Goal: Information Seeking & Learning: Learn about a topic

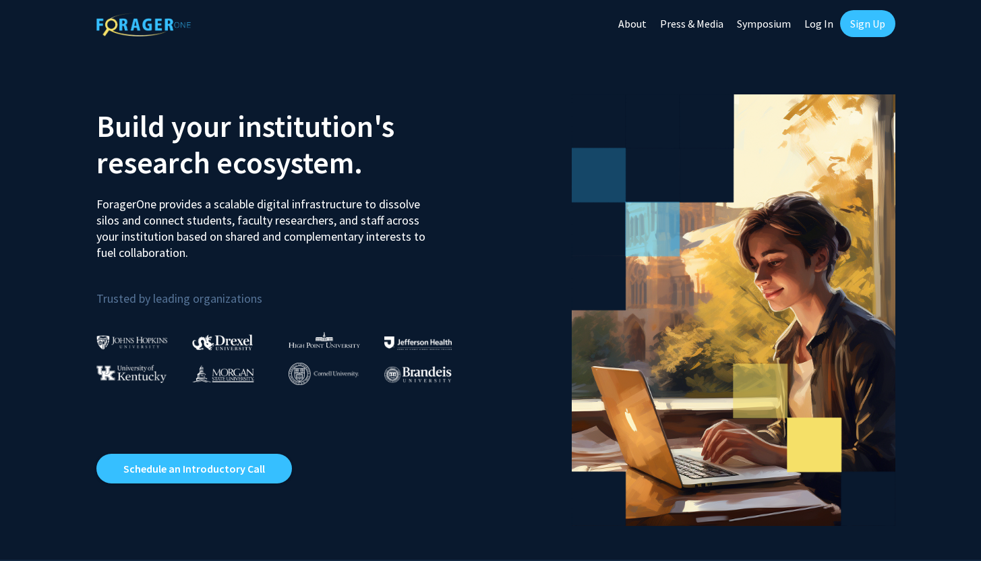
click at [821, 20] on link "Log In" at bounding box center [819, 23] width 42 height 47
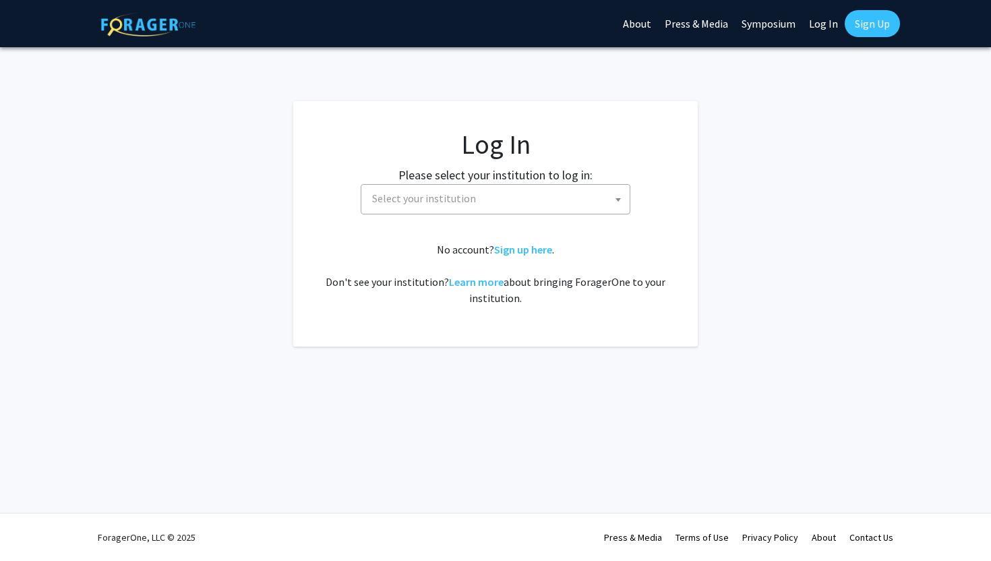
click at [494, 207] on span "Select your institution" at bounding box center [498, 199] width 263 height 28
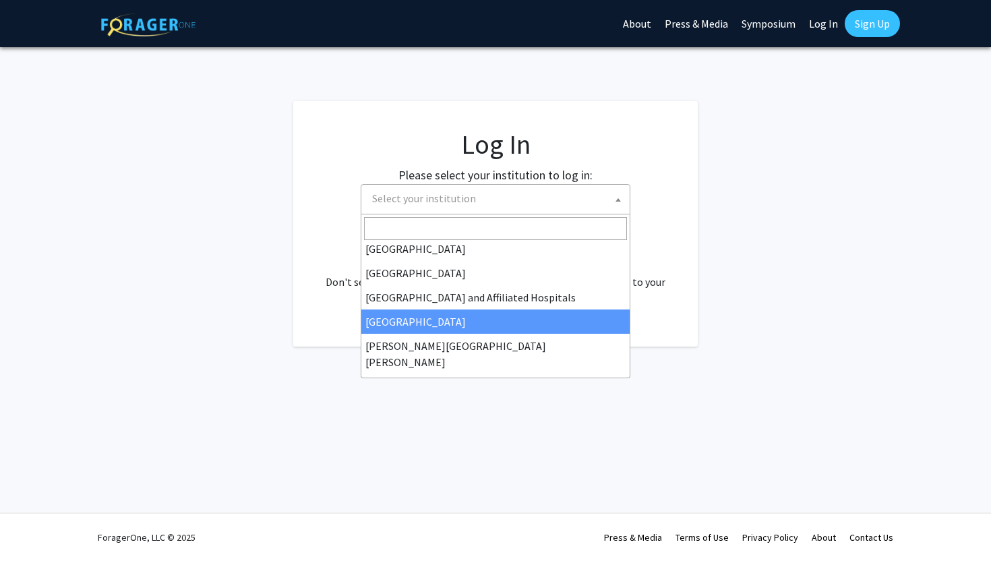
scroll to position [196, 0]
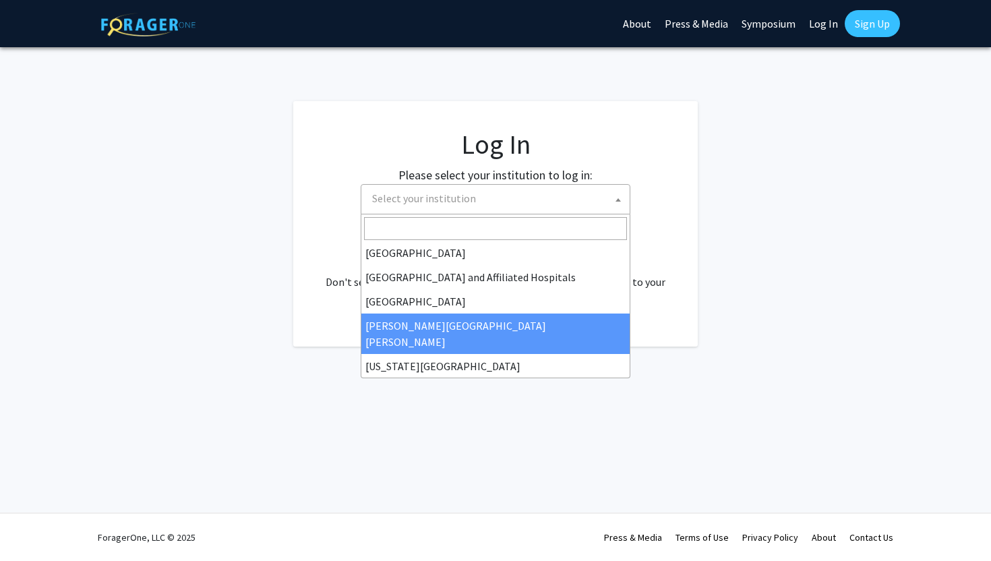
select select "1"
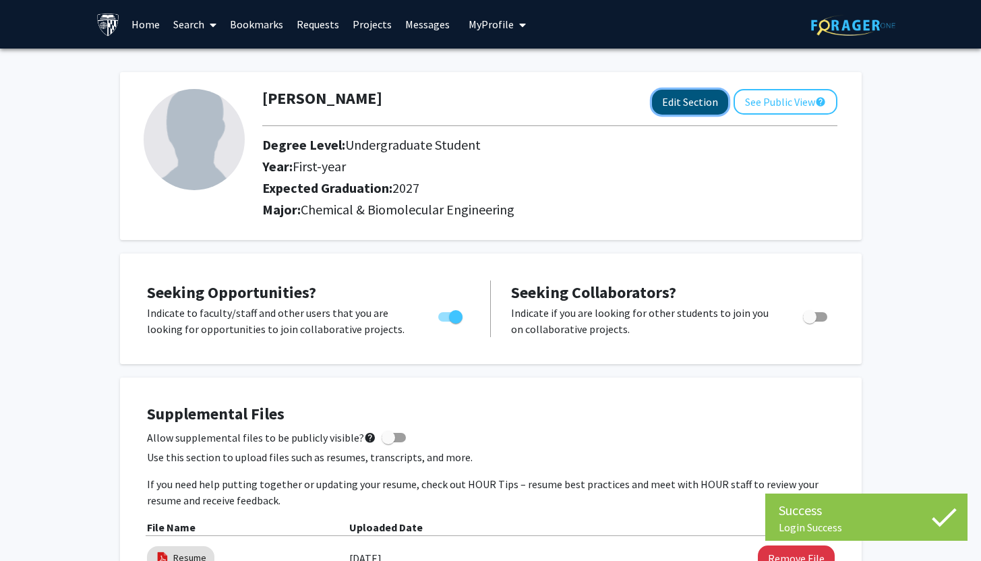
click at [664, 100] on button "Edit Section" at bounding box center [690, 102] width 76 height 25
select select "first-year"
select select "2027"
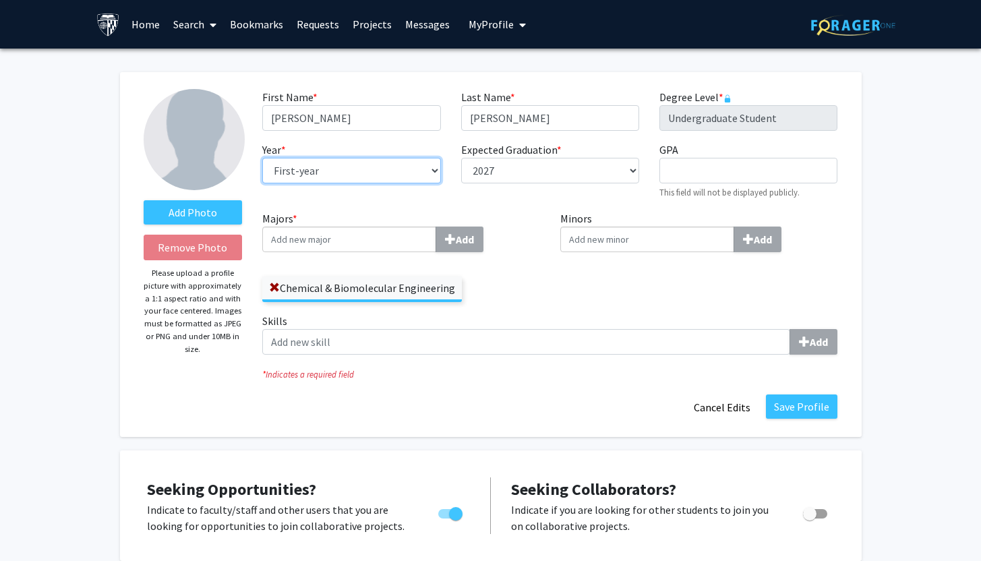
click at [432, 168] on select "--- First-year Sophomore Junior Senior Postbaccalaureate Certificate" at bounding box center [351, 171] width 178 height 26
select select "junior"
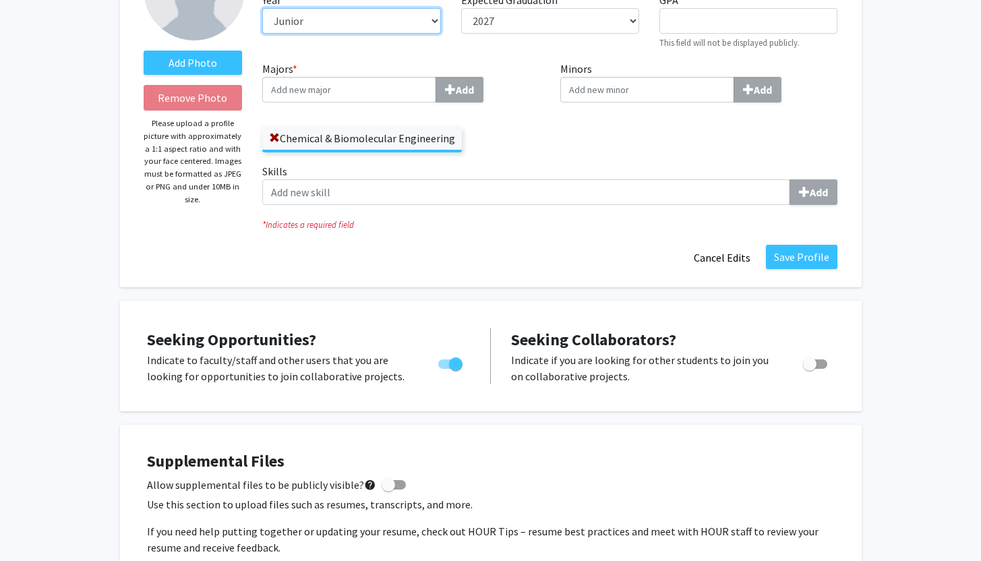
scroll to position [106, 0]
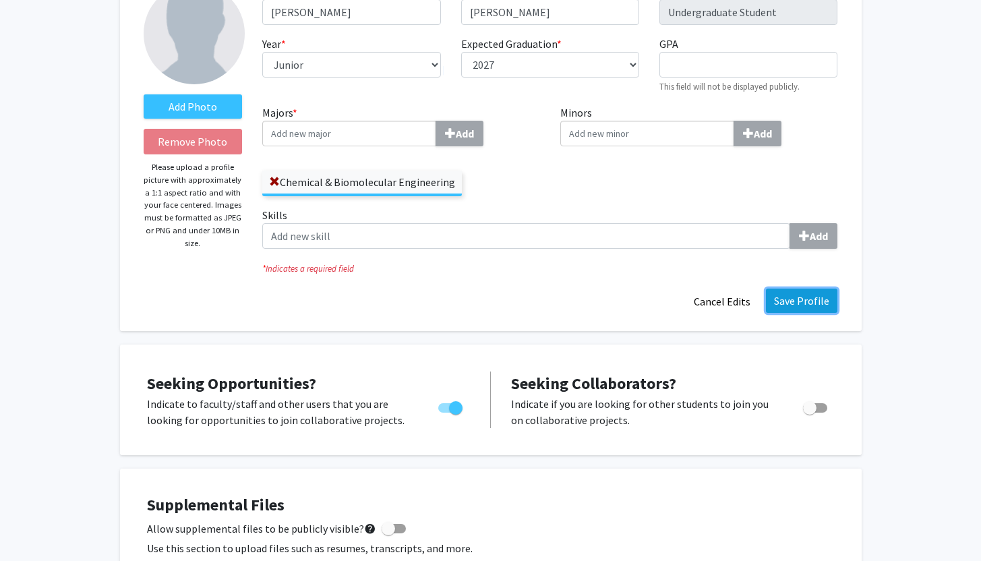
click at [821, 294] on button "Save Profile" at bounding box center [801, 301] width 71 height 24
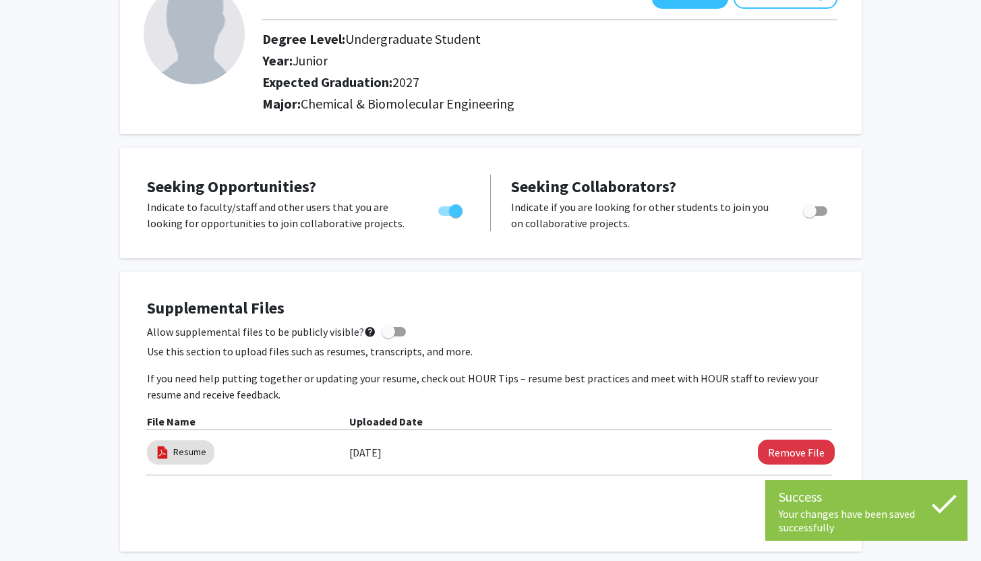
scroll to position [0, 0]
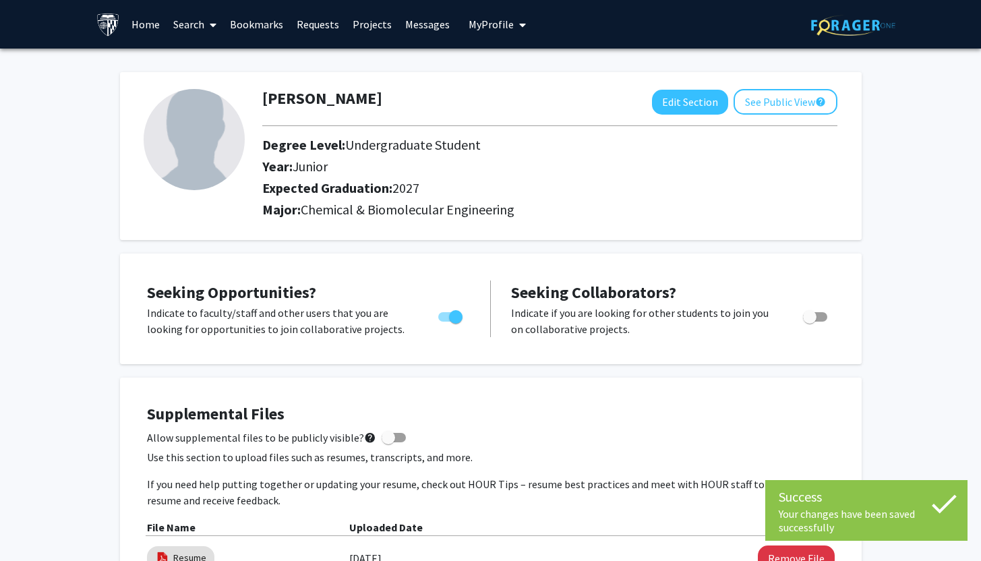
click at [140, 28] on link "Home" at bounding box center [146, 24] width 42 height 47
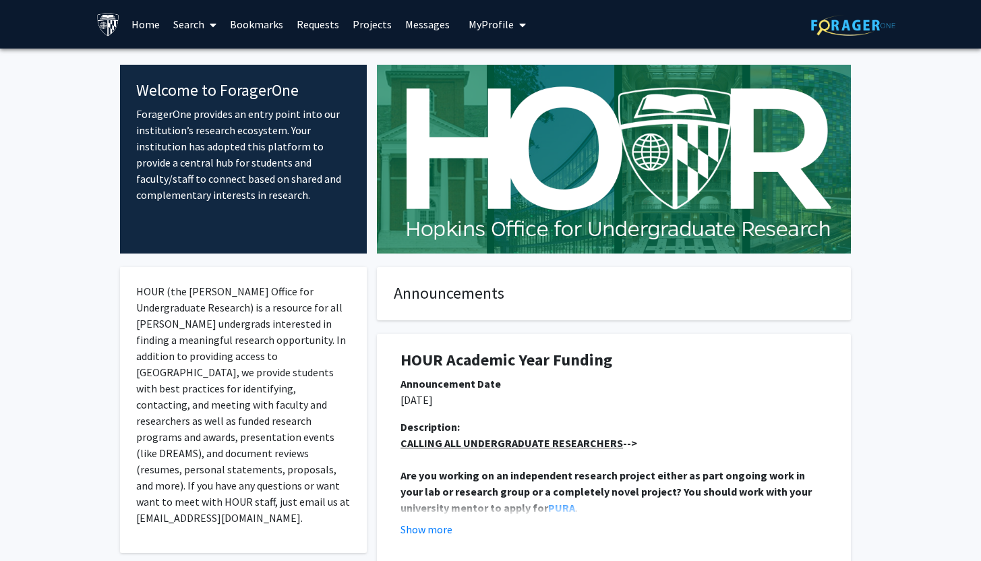
click at [322, 23] on link "Requests" at bounding box center [318, 24] width 56 height 47
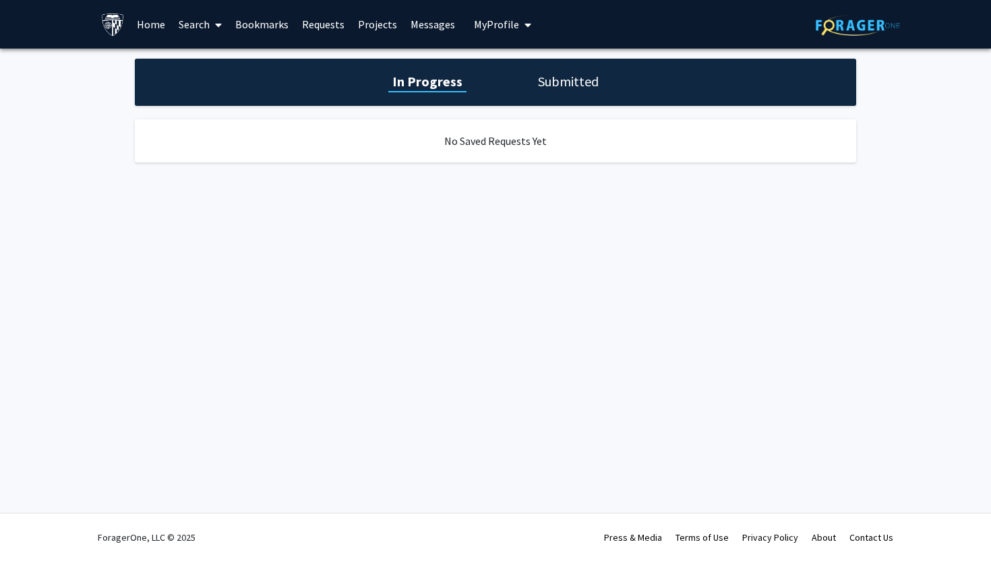
click at [206, 18] on link "Search" at bounding box center [200, 24] width 57 height 47
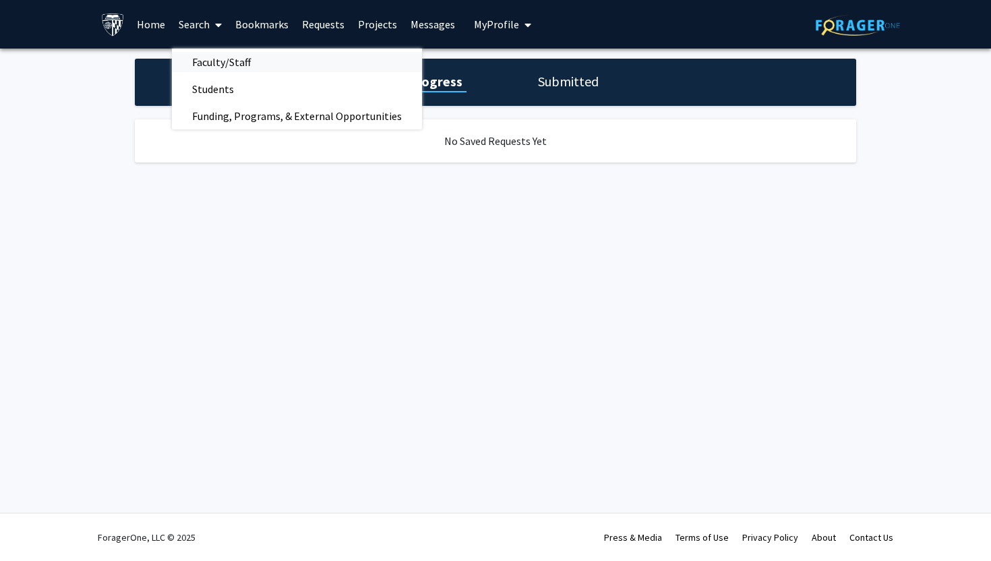
click at [228, 63] on span "Faculty/Staff" at bounding box center [221, 62] width 99 height 27
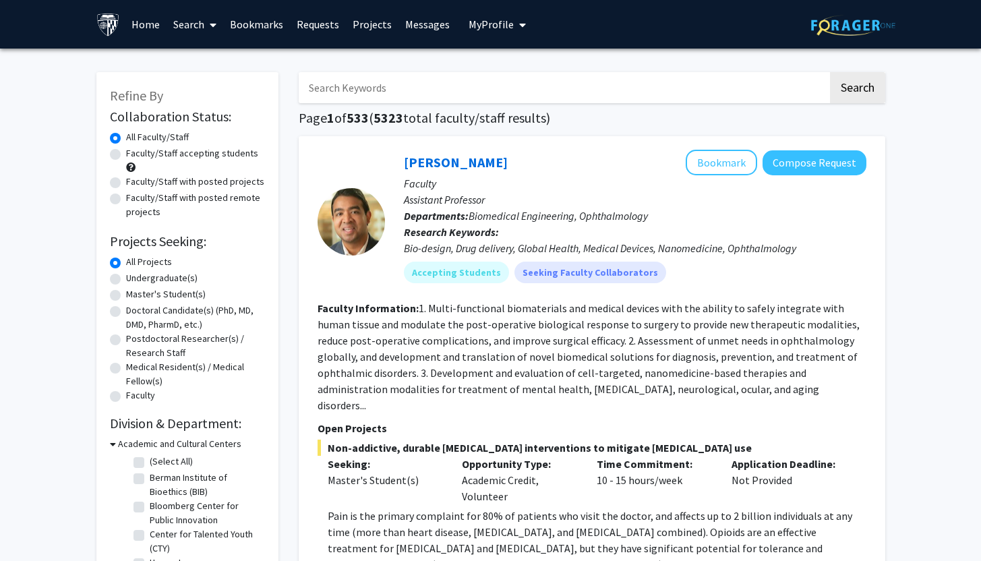
click at [185, 280] on label "Undergraduate(s)" at bounding box center [161, 278] width 71 height 14
click at [135, 280] on input "Undergraduate(s)" at bounding box center [130, 275] width 9 height 9
radio input "true"
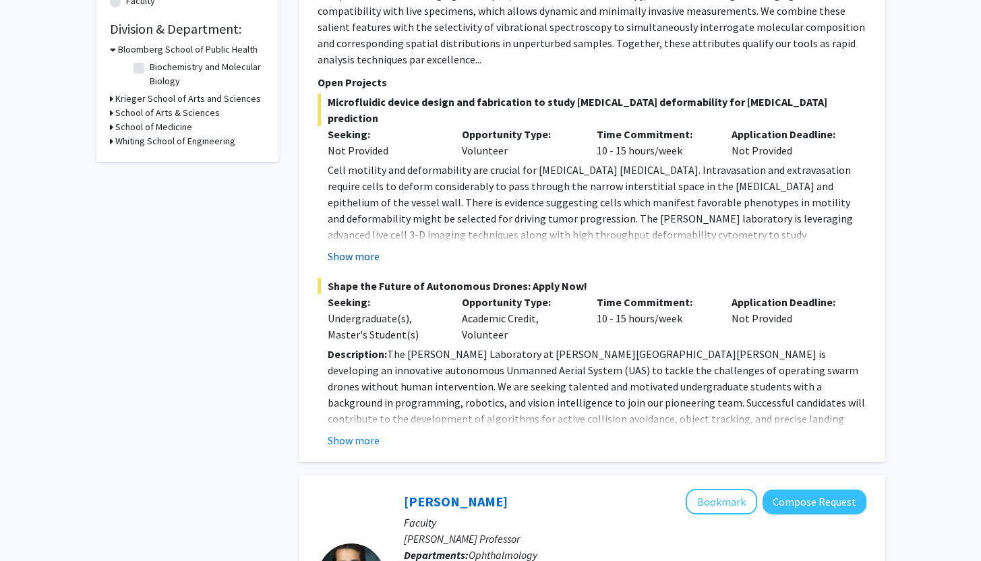
scroll to position [397, 0]
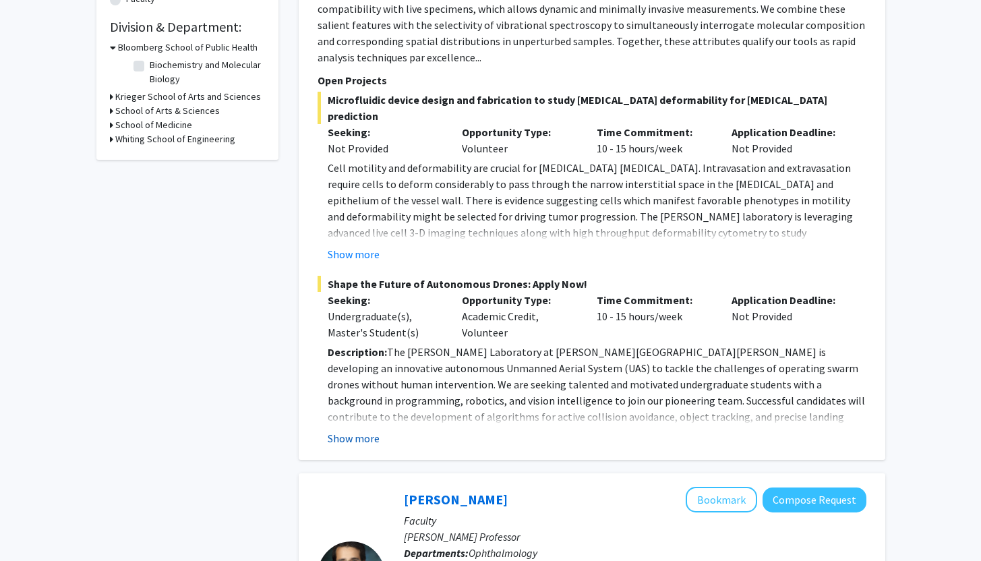
click at [353, 430] on button "Show more" at bounding box center [354, 438] width 52 height 16
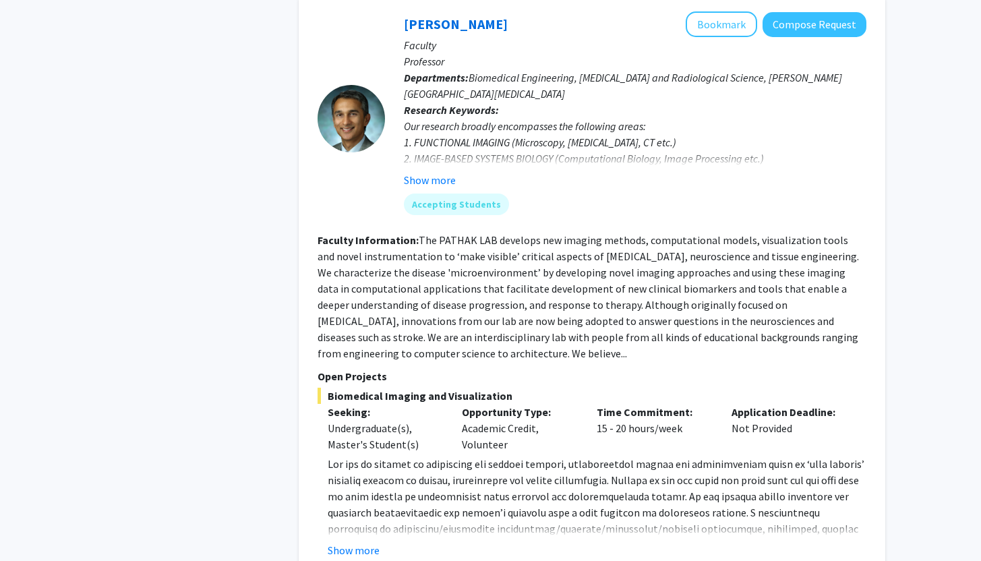
scroll to position [2637, 0]
click at [373, 541] on button "Show more" at bounding box center [354, 549] width 52 height 16
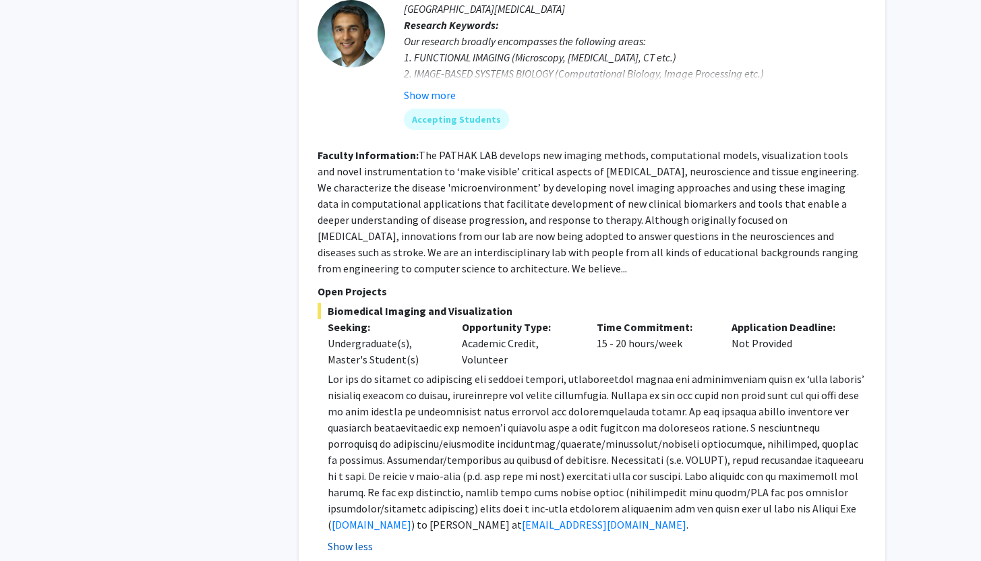
scroll to position [2721, 0]
click at [374, 517] on link "[DOMAIN_NAME]" at bounding box center [372, 523] width 80 height 13
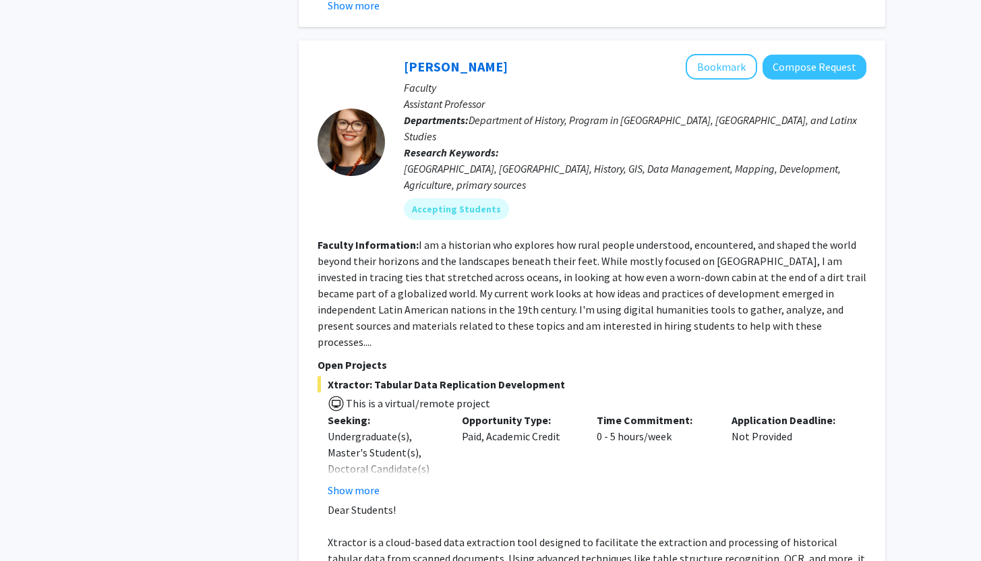
scroll to position [6364, 0]
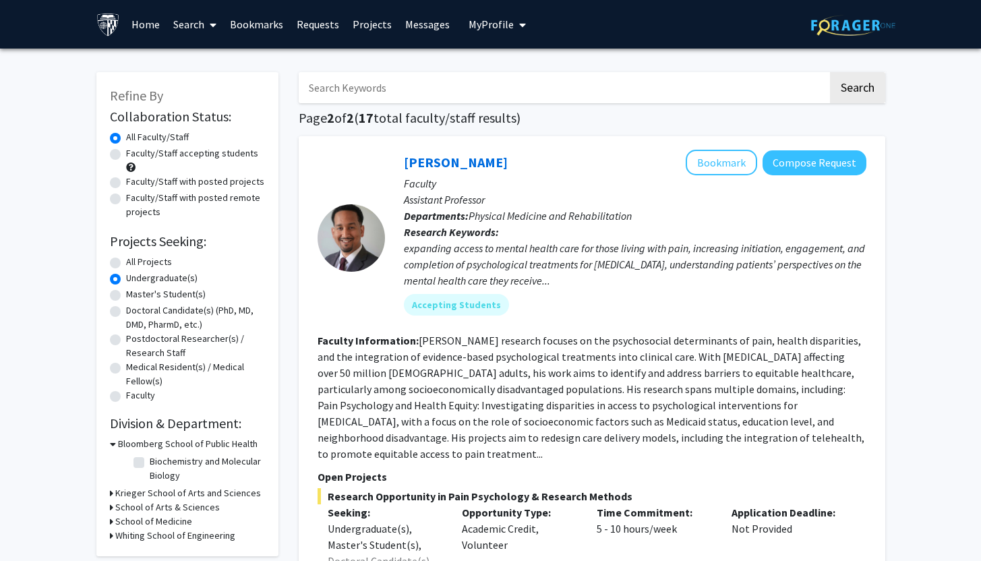
click at [126, 276] on label "Undergraduate(s)" at bounding box center [161, 278] width 71 height 14
click at [126, 276] on input "Undergraduate(s)" at bounding box center [130, 275] width 9 height 9
click at [126, 260] on label "All Projects" at bounding box center [149, 262] width 46 height 14
click at [126, 260] on input "All Projects" at bounding box center [130, 259] width 9 height 9
radio input "true"
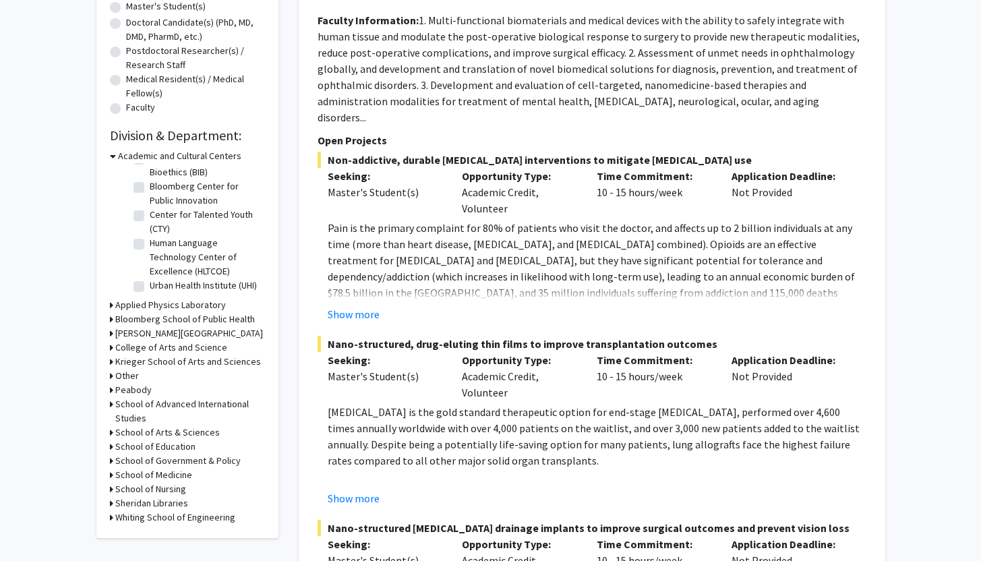
scroll to position [303, 0]
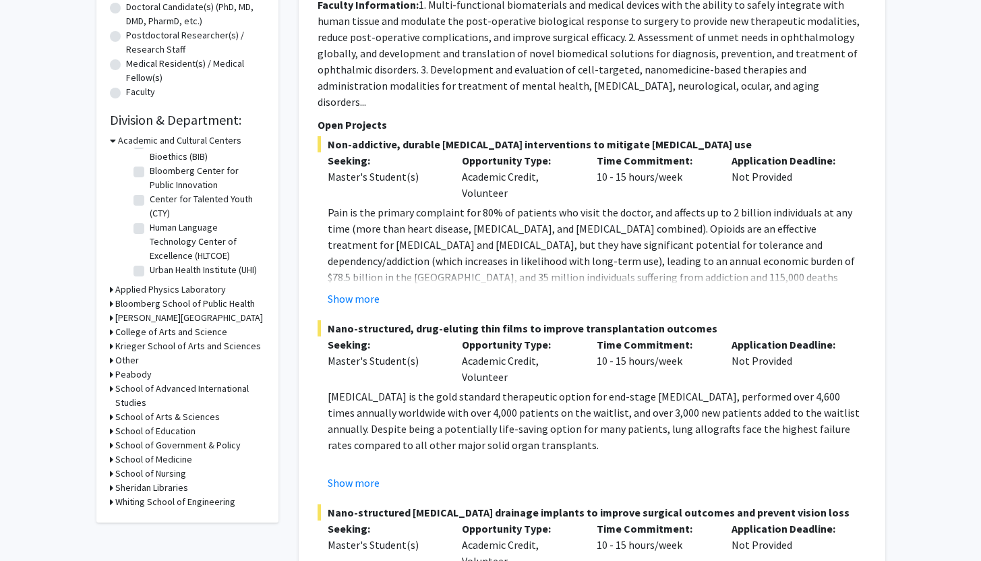
click at [216, 289] on h3 "Applied Physics Laboratory" at bounding box center [170, 290] width 111 height 14
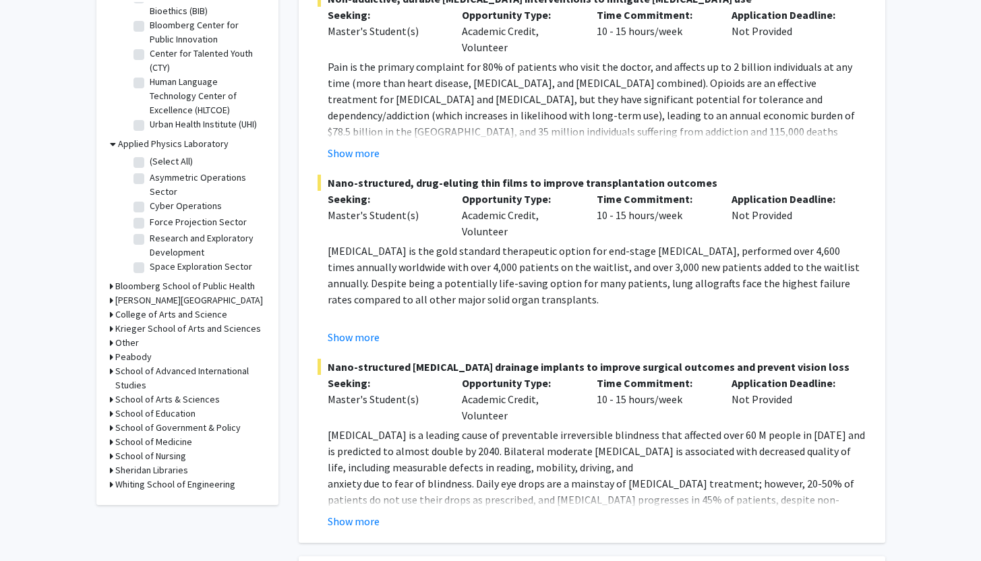
scroll to position [456, 0]
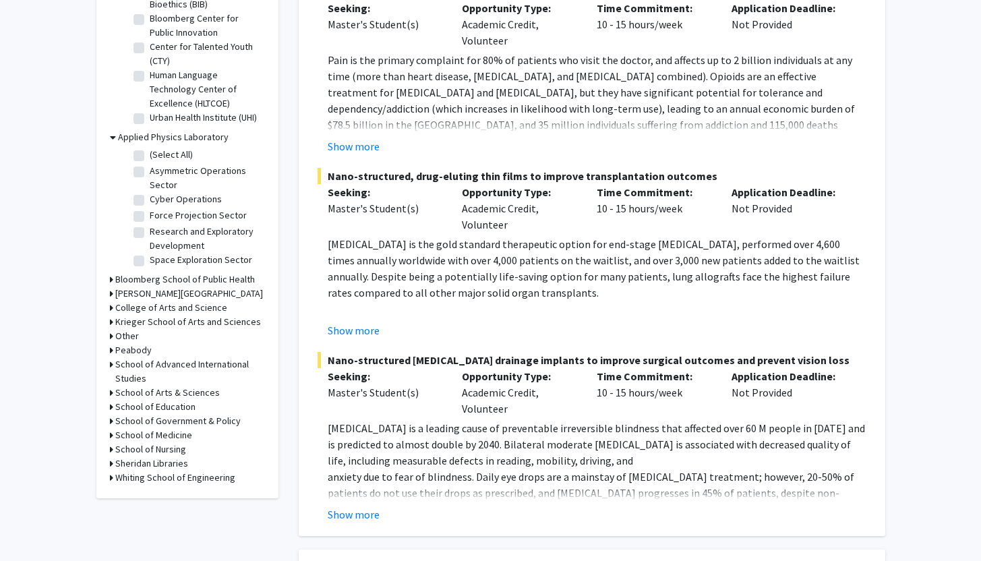
click at [220, 278] on h3 "Bloomberg School of Public Health" at bounding box center [185, 279] width 140 height 14
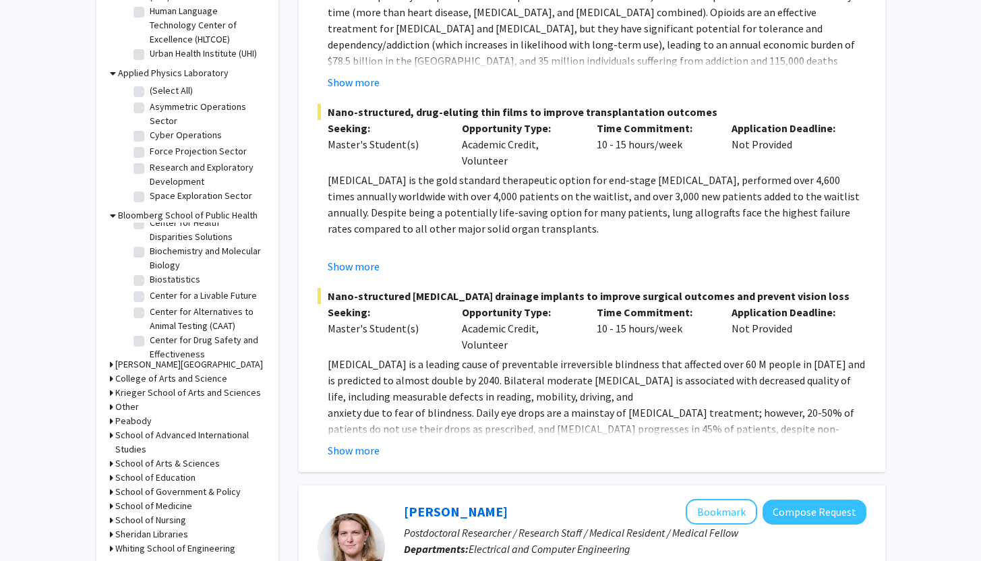
scroll to position [28, 0]
click at [150, 251] on label "Biochemistry and Molecular Biology" at bounding box center [206, 257] width 112 height 28
click at [150, 251] on input "Biochemistry and Molecular Biology" at bounding box center [154, 247] width 9 height 9
checkbox input "true"
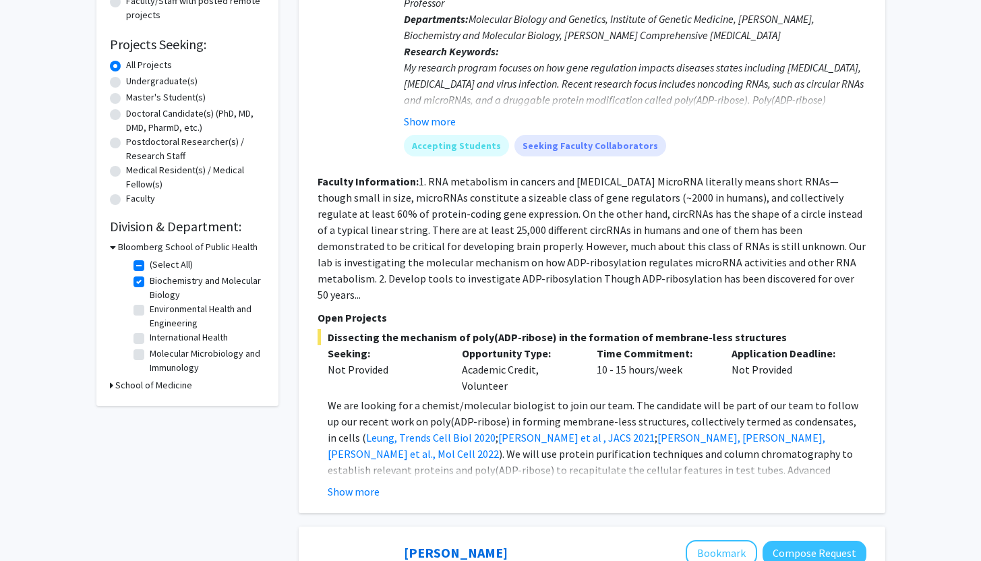
scroll to position [202, 0]
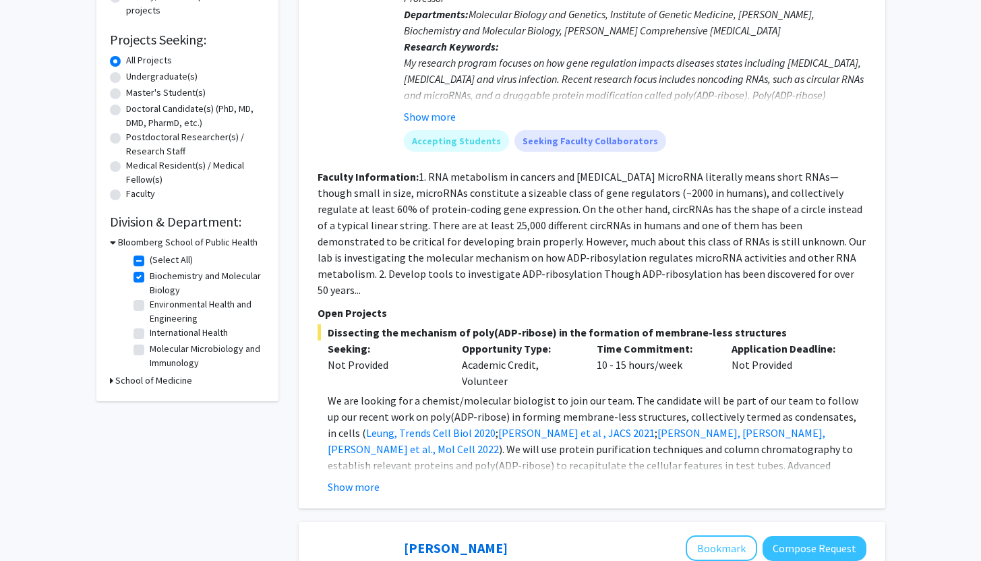
click at [132, 382] on h3 "School of Medicine" at bounding box center [153, 381] width 77 height 14
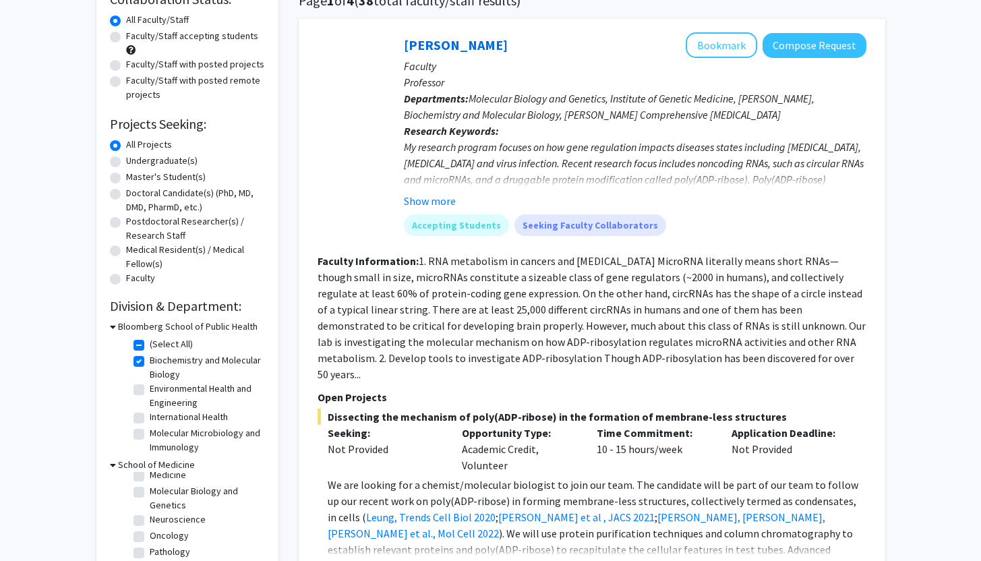
scroll to position [115, 0]
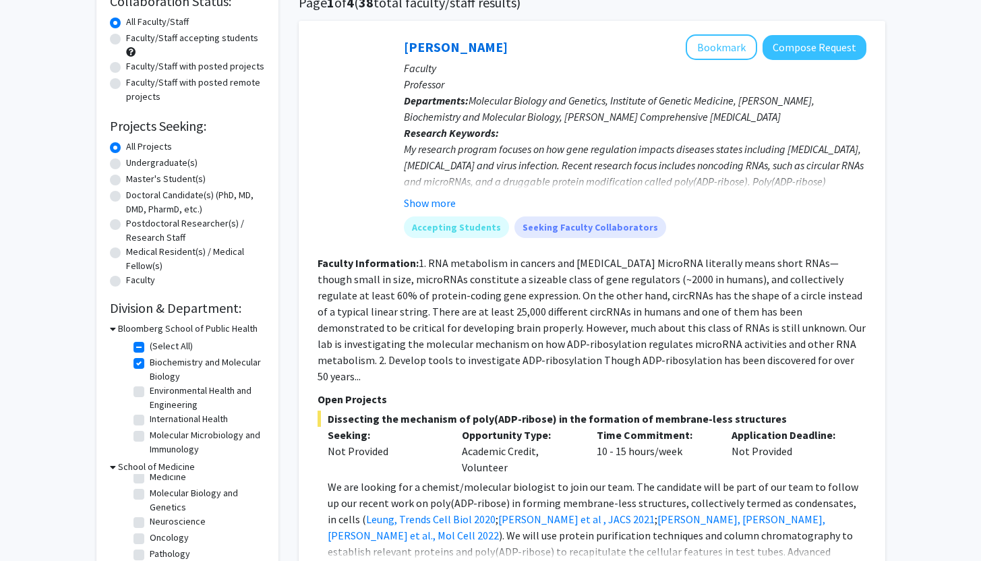
click at [123, 329] on h3 "Bloomberg School of Public Health" at bounding box center [188, 329] width 140 height 14
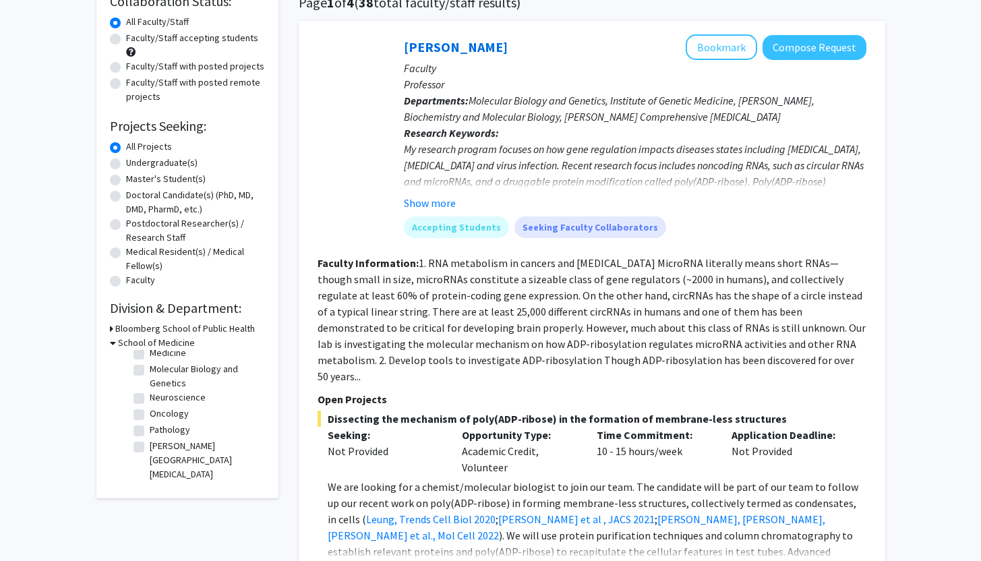
click at [123, 329] on h3 "Bloomberg School of Public Health" at bounding box center [185, 329] width 140 height 14
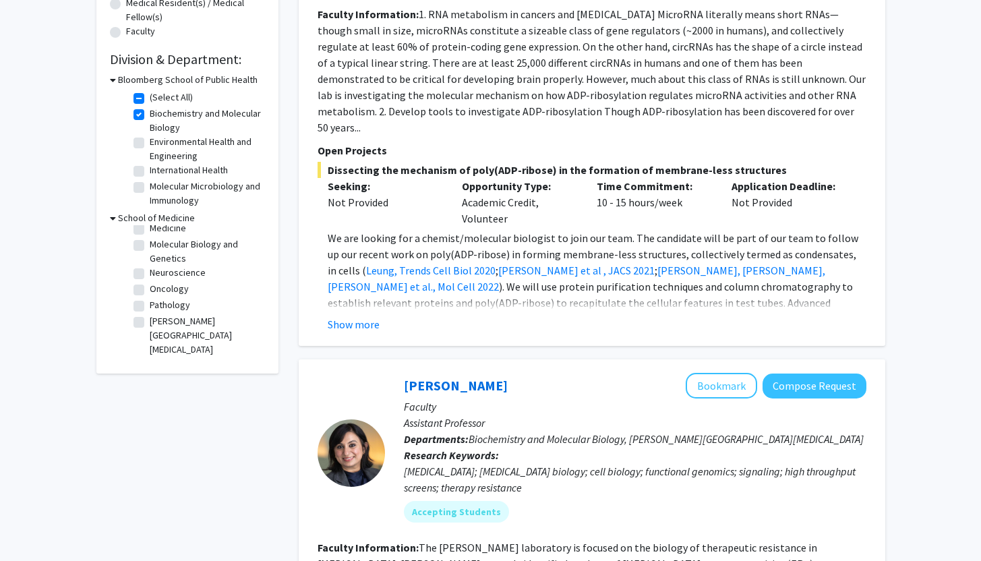
scroll to position [401, 0]
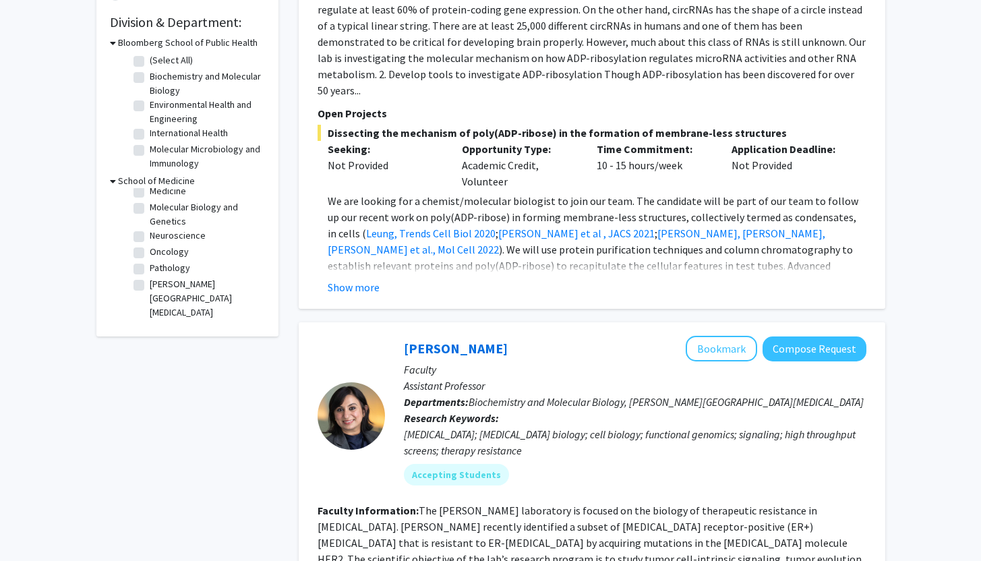
checkbox input "false"
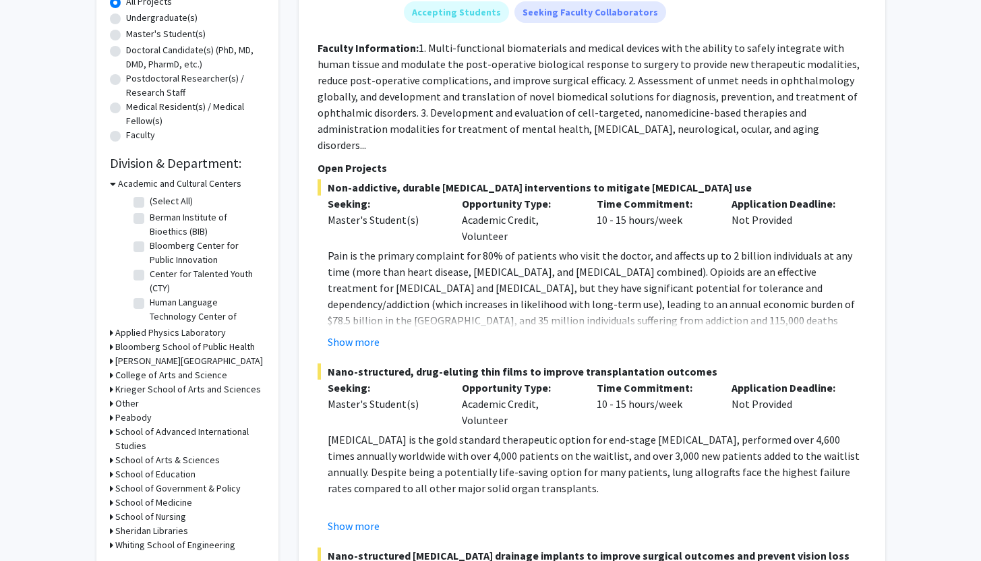
scroll to position [271, 0]
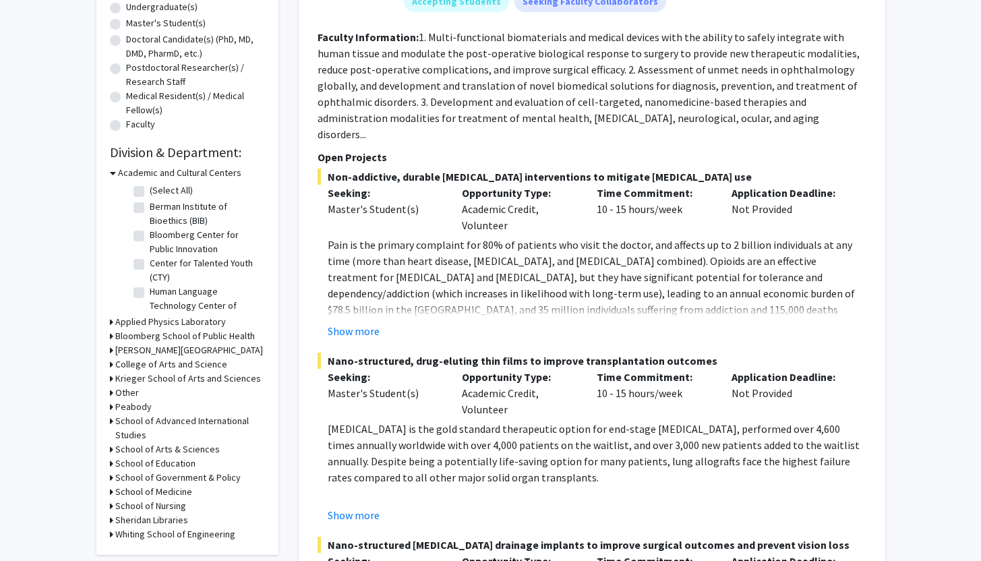
click at [137, 328] on h3 "Applied Physics Laboratory" at bounding box center [170, 322] width 111 height 14
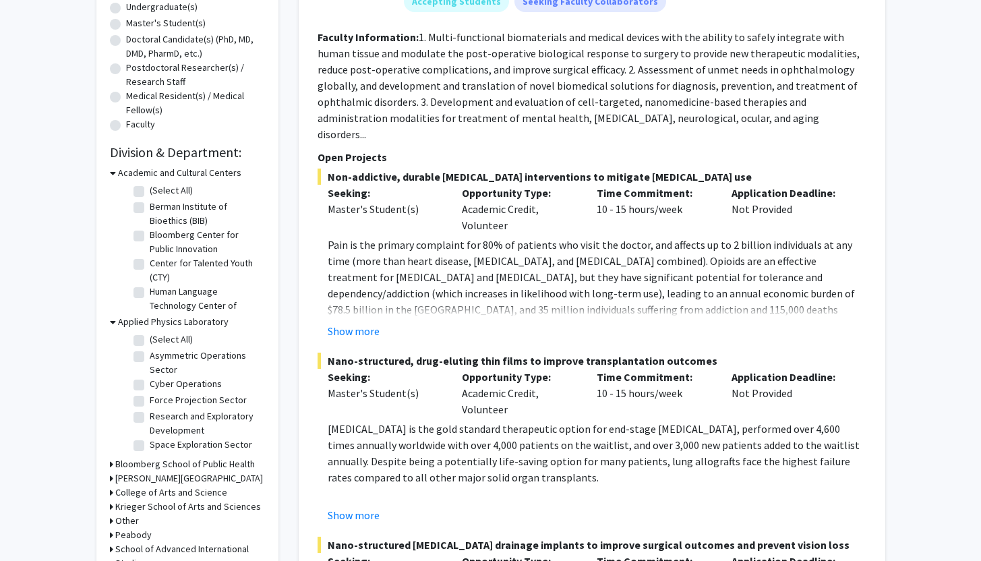
scroll to position [286, 0]
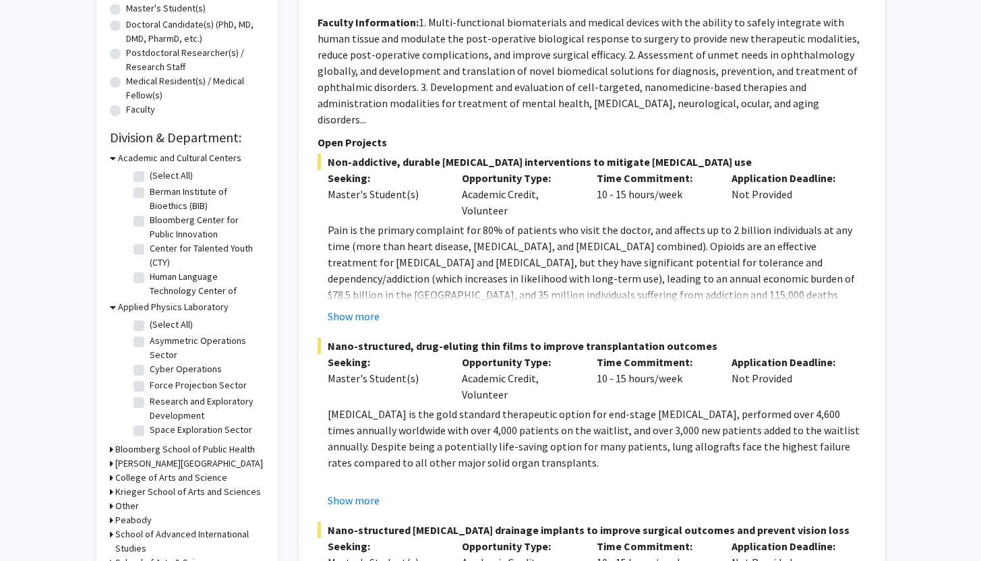
click at [125, 306] on h3 "Applied Physics Laboratory" at bounding box center [173, 307] width 111 height 14
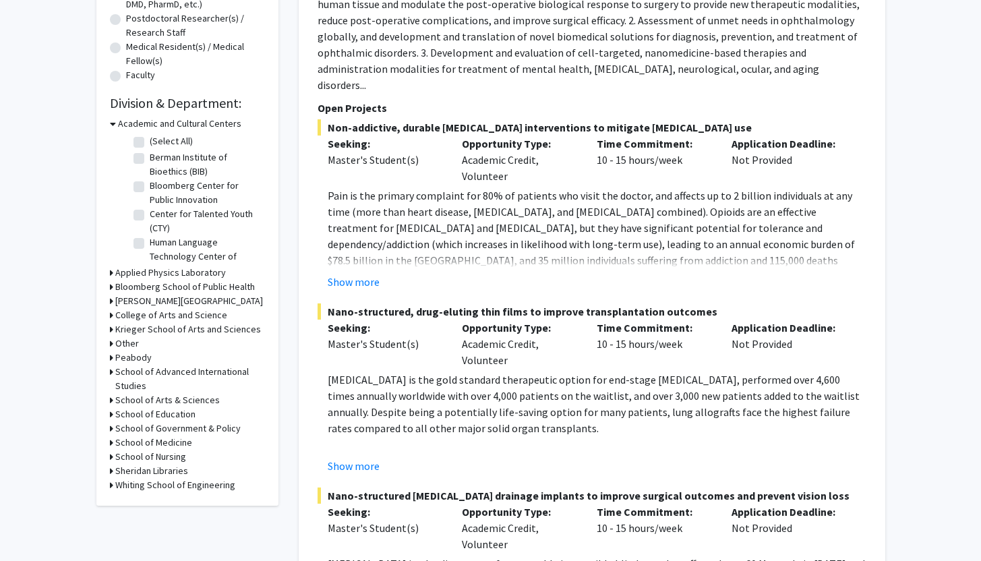
scroll to position [328, 0]
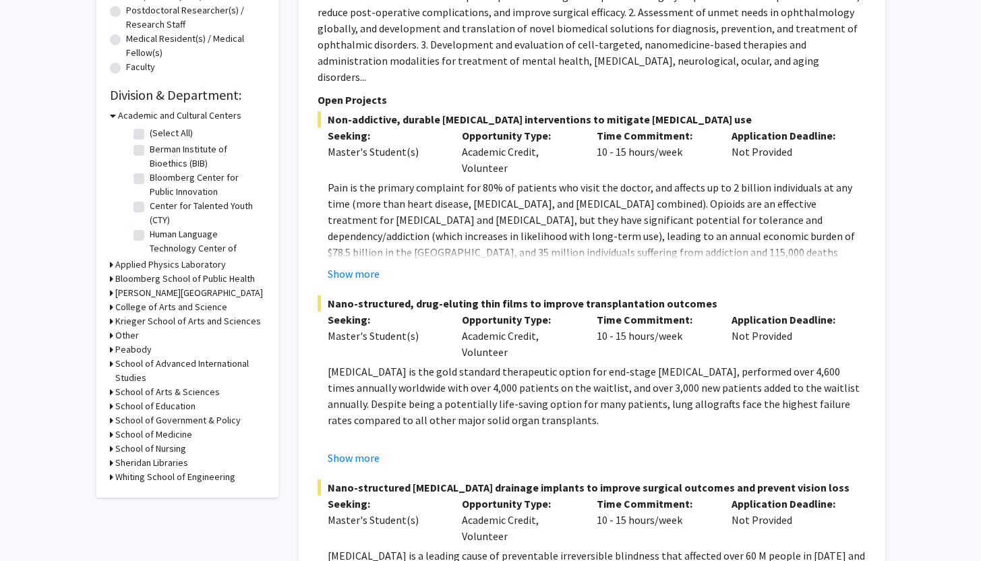
click at [136, 118] on h3 "Academic and Cultural Centers" at bounding box center [179, 116] width 123 height 14
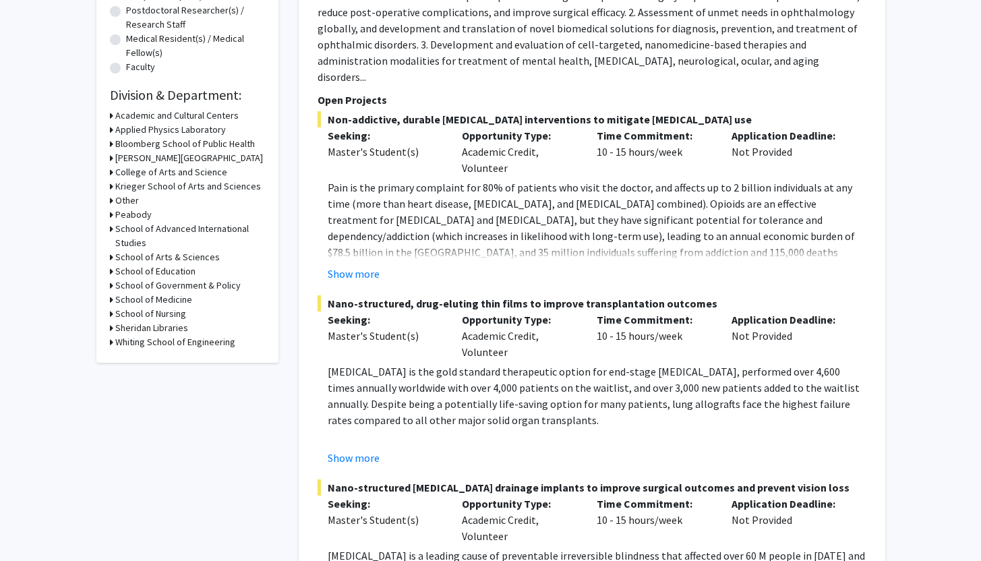
click at [138, 146] on h3 "Bloomberg School of Public Health" at bounding box center [185, 144] width 140 height 14
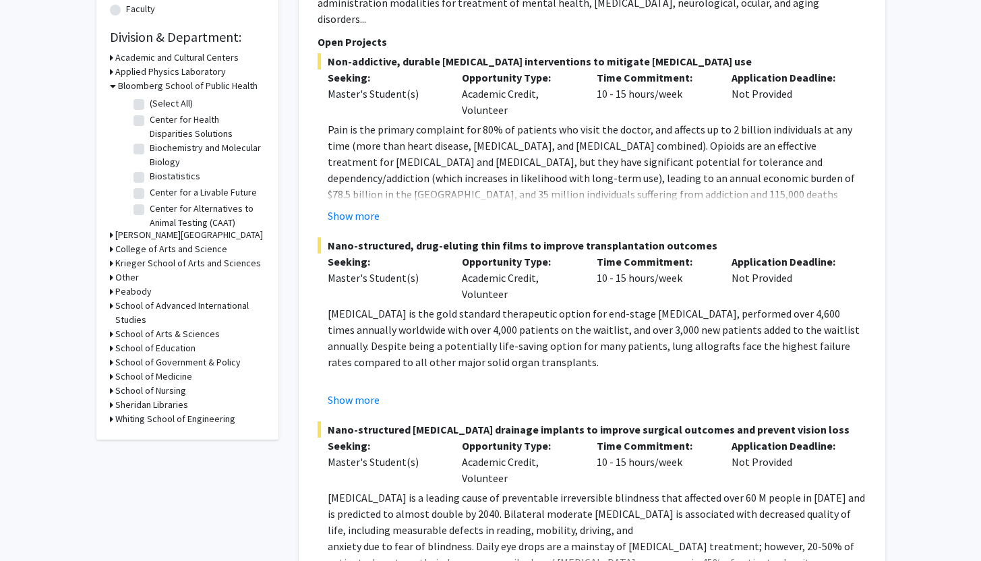
scroll to position [399, 0]
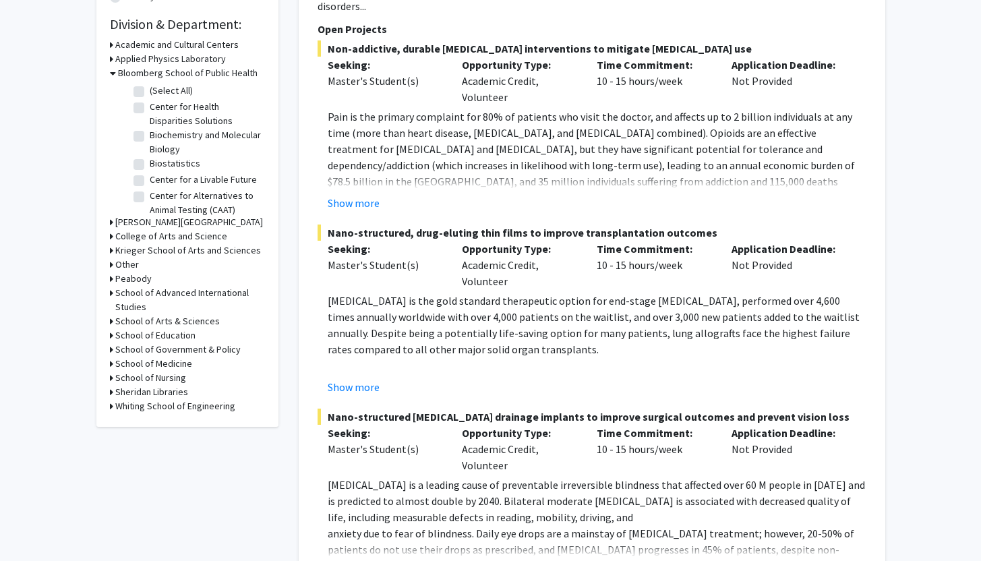
click at [141, 237] on h3 "College of Arts and Science" at bounding box center [171, 236] width 112 height 14
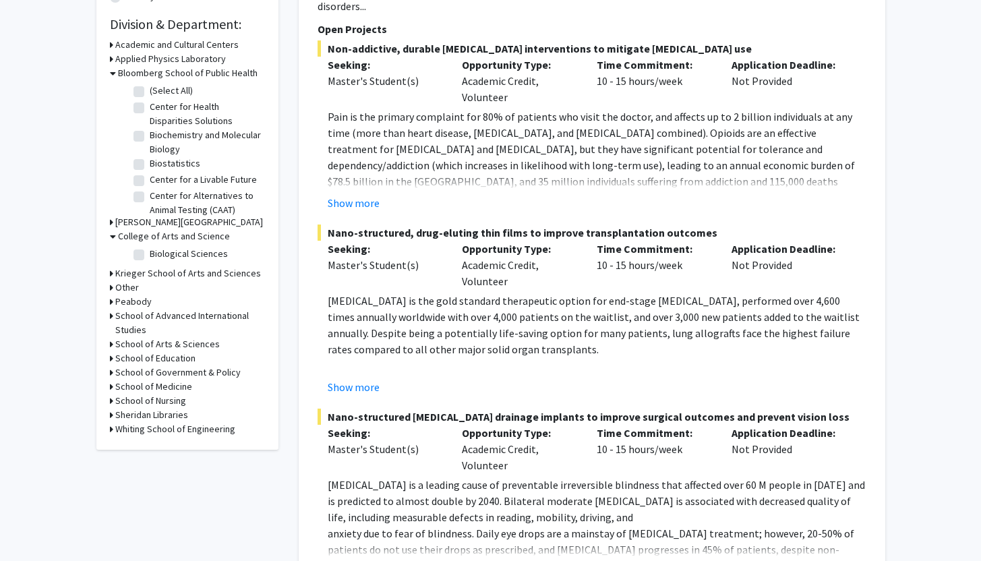
click at [148, 241] on h3 "College of Arts and Science" at bounding box center [174, 236] width 112 height 14
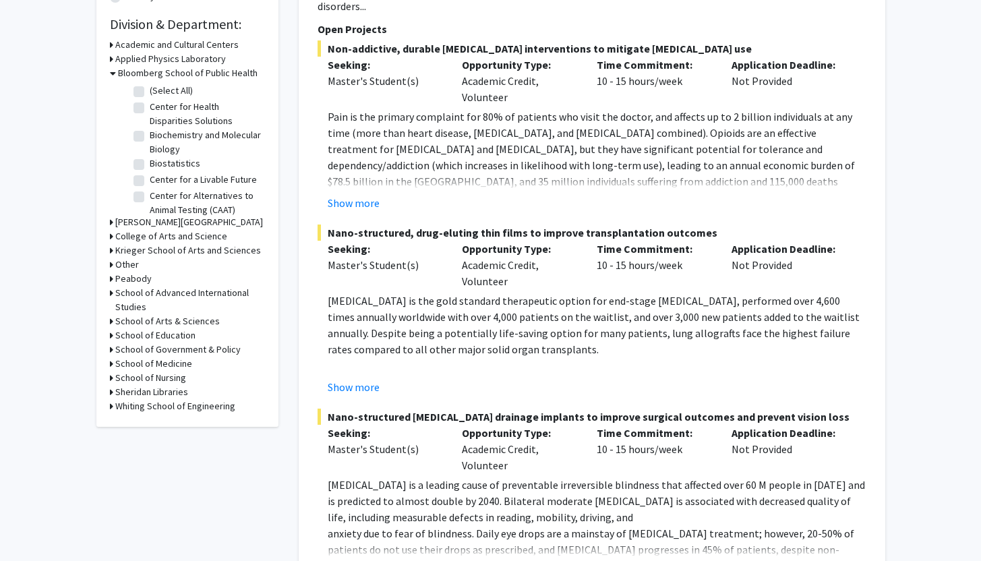
click at [149, 250] on h3 "Krieger School of Arts and Sciences" at bounding box center [188, 250] width 146 height 14
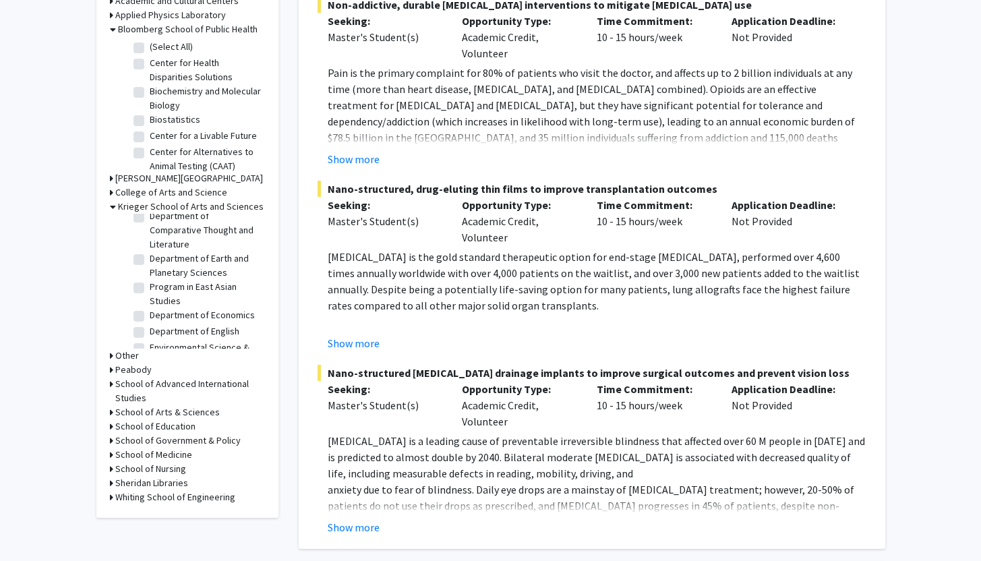
scroll to position [465, 0]
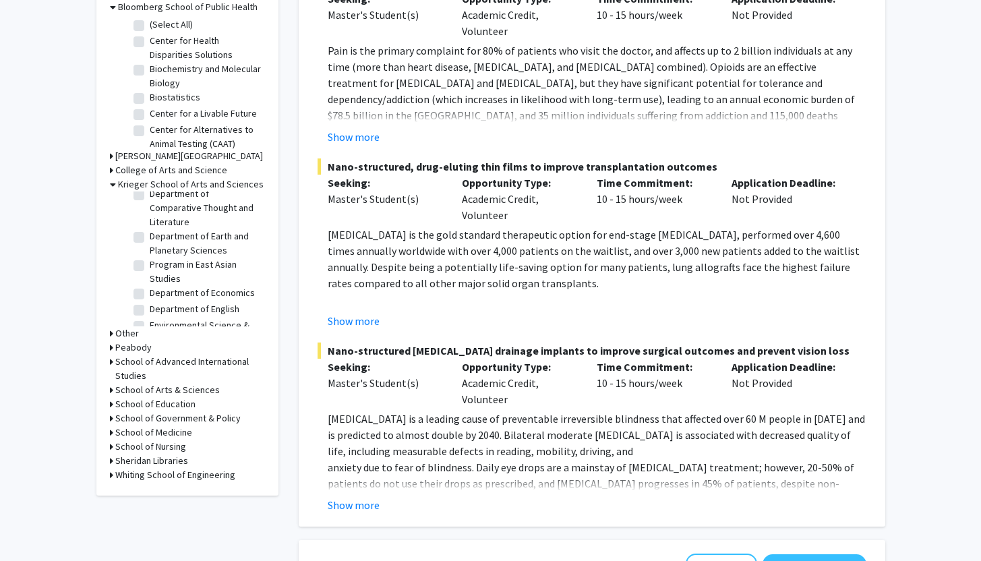
click at [168, 391] on h3 "School of Arts & Sciences" at bounding box center [167, 390] width 105 height 14
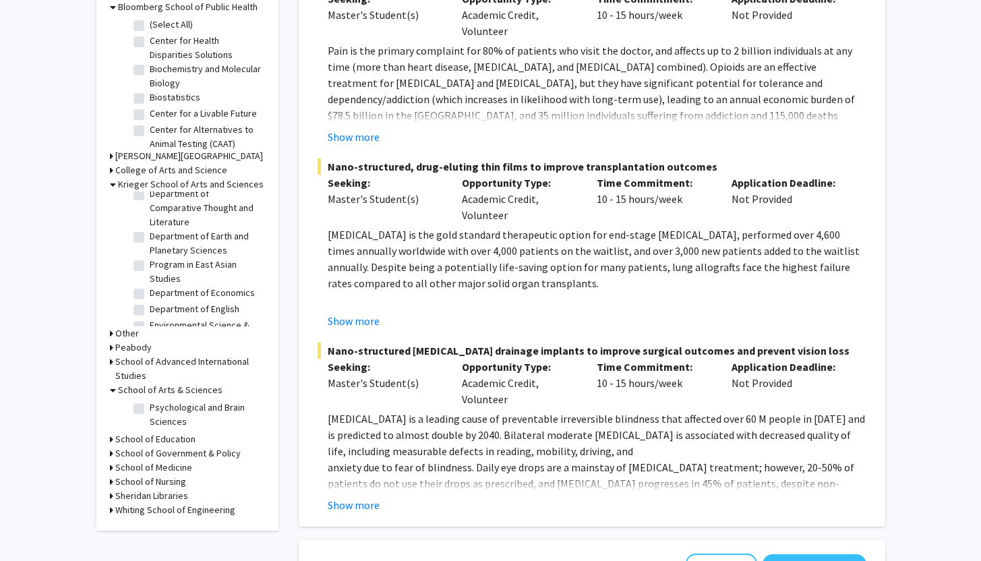
click at [168, 390] on h3 "School of Arts & Sciences" at bounding box center [170, 390] width 105 height 14
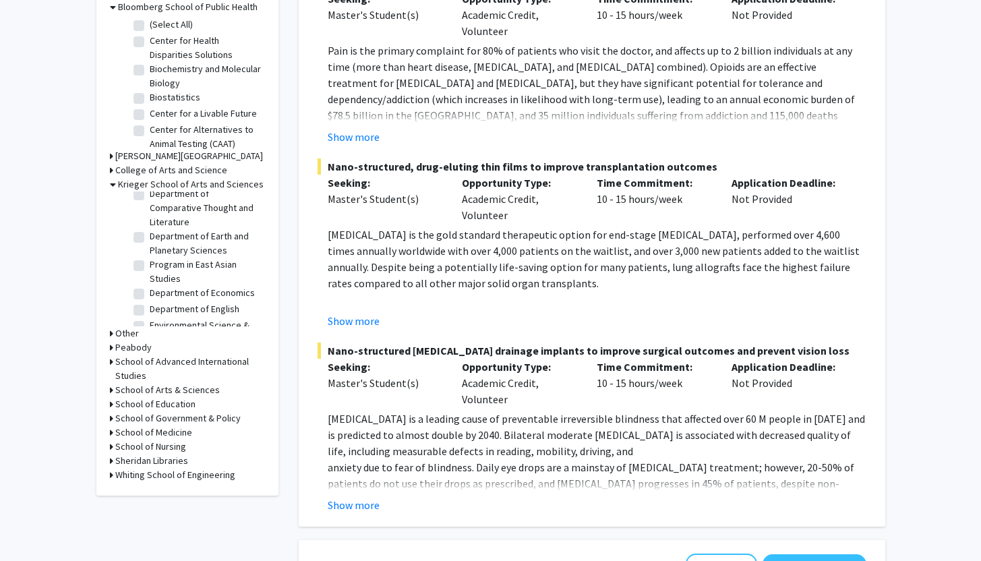
click at [175, 435] on h3 "School of Medicine" at bounding box center [153, 433] width 77 height 14
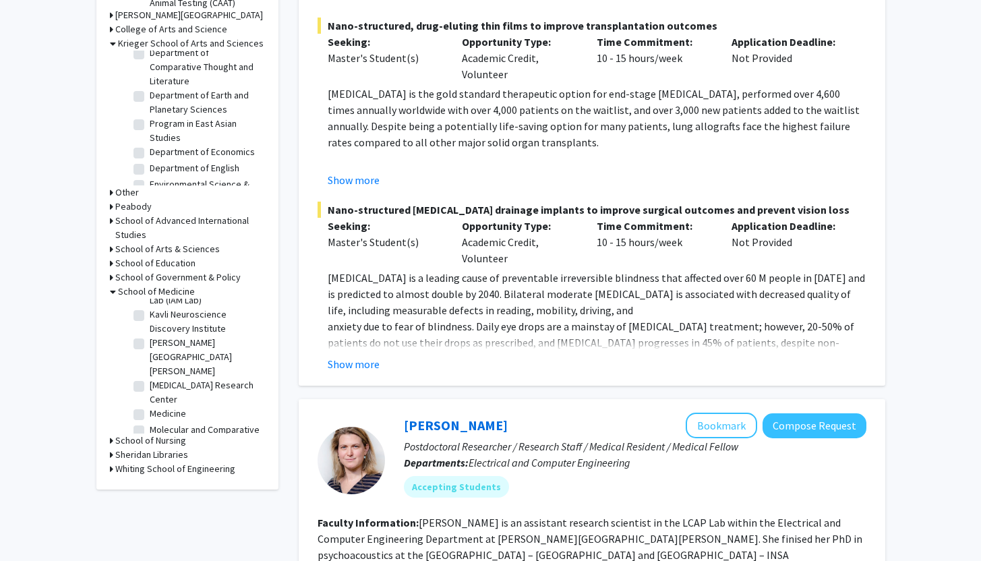
scroll to position [1152, 0]
click at [206, 469] on h3 "Whiting School of Engineering" at bounding box center [175, 469] width 120 height 14
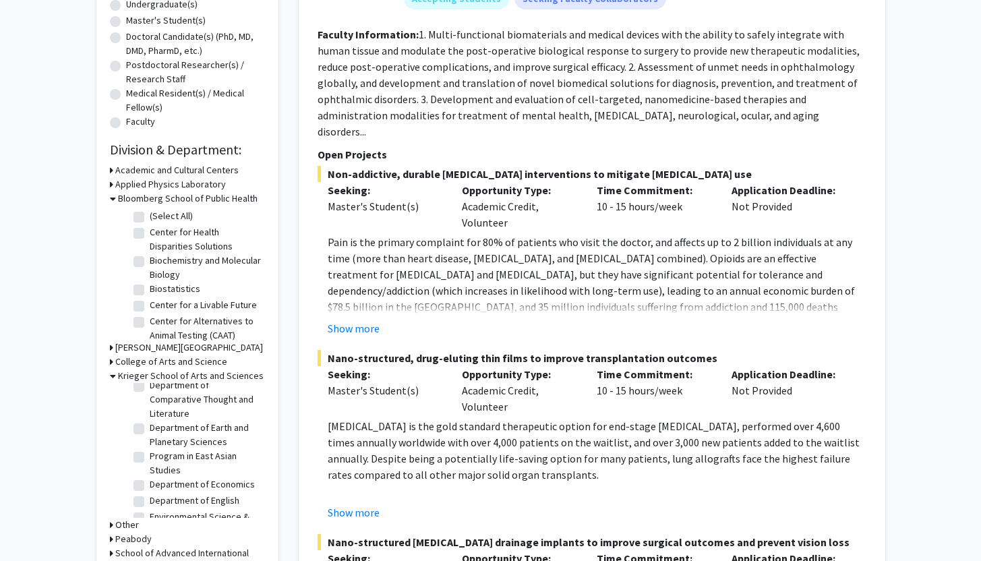
scroll to position [2, 0]
click at [185, 262] on label "Biochemistry and Molecular Biology" at bounding box center [206, 266] width 112 height 28
click at [158, 260] on input "Biochemistry and Molecular Biology" at bounding box center [154, 256] width 9 height 9
checkbox input "true"
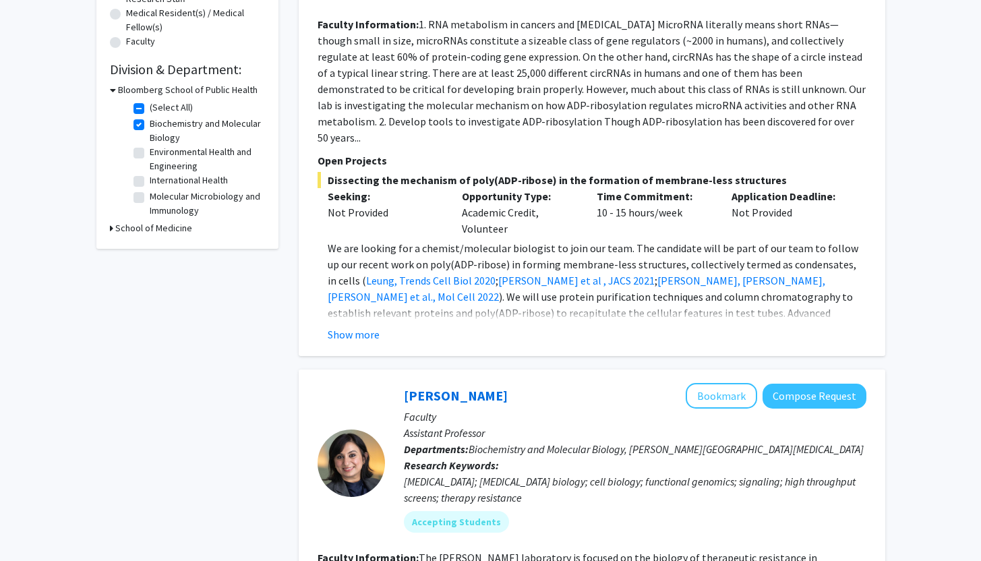
scroll to position [357, 0]
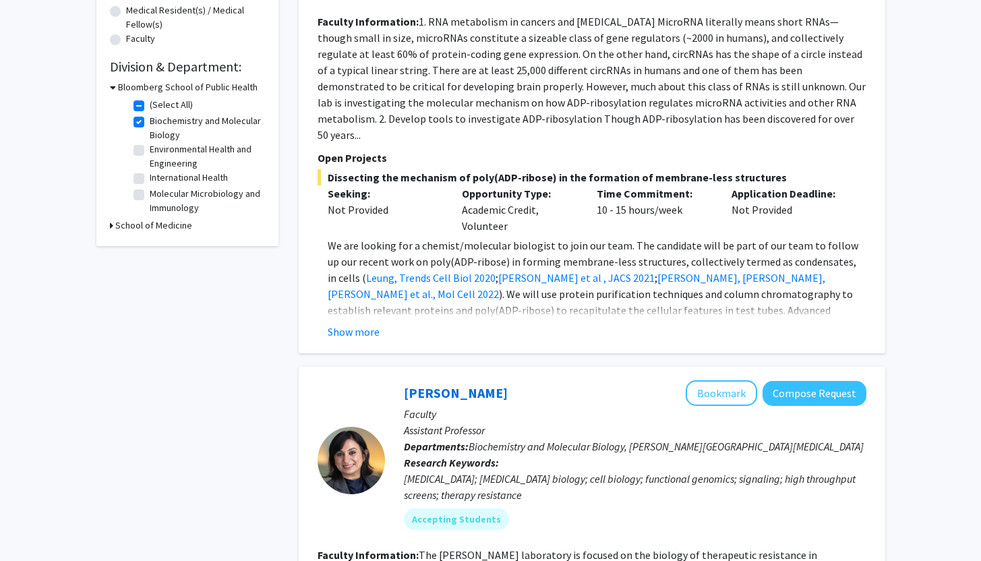
click at [122, 71] on h2 "Division & Department:" at bounding box center [187, 67] width 155 height 16
click at [125, 226] on h3 "School of Medicine" at bounding box center [153, 226] width 77 height 14
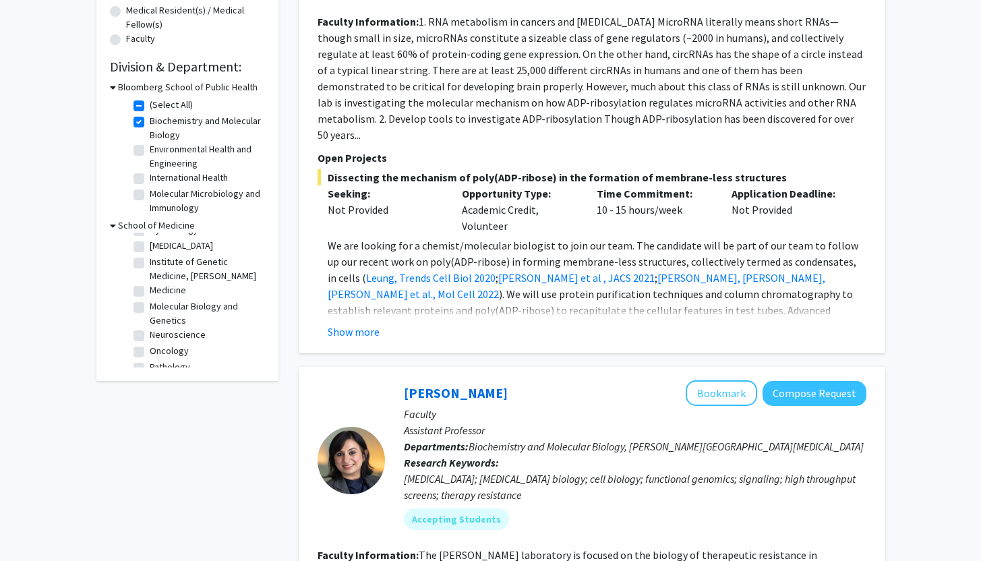
scroll to position [155, 0]
click at [143, 270] on fg-checkbox "Molecular Biology and Genetics Molecular Biology and Genetics" at bounding box center [198, 259] width 128 height 28
click at [150, 280] on label "Neuroscience" at bounding box center [178, 280] width 56 height 14
click at [150, 280] on input "Neuroscience" at bounding box center [154, 277] width 9 height 9
checkbox input "true"
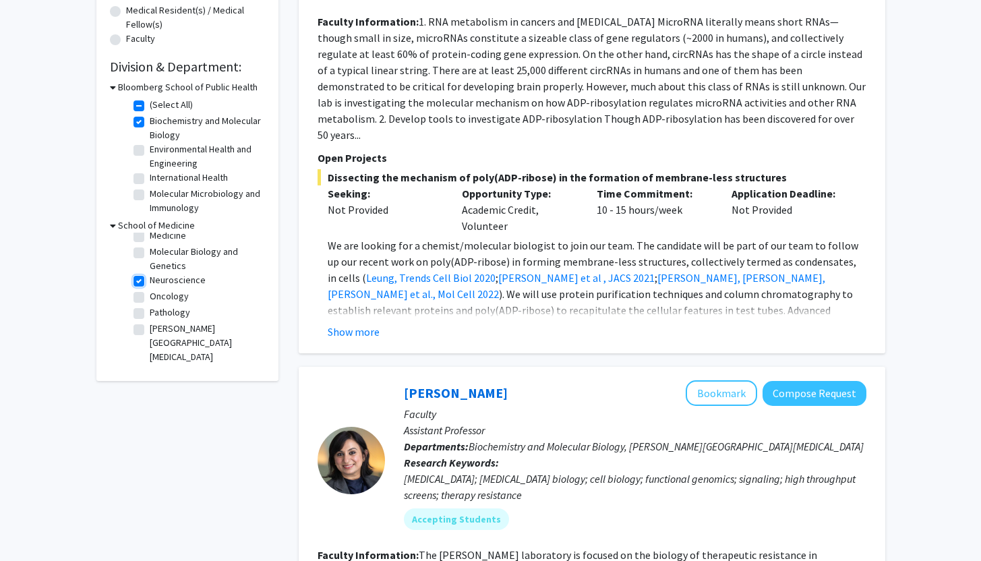
checkbox input "true"
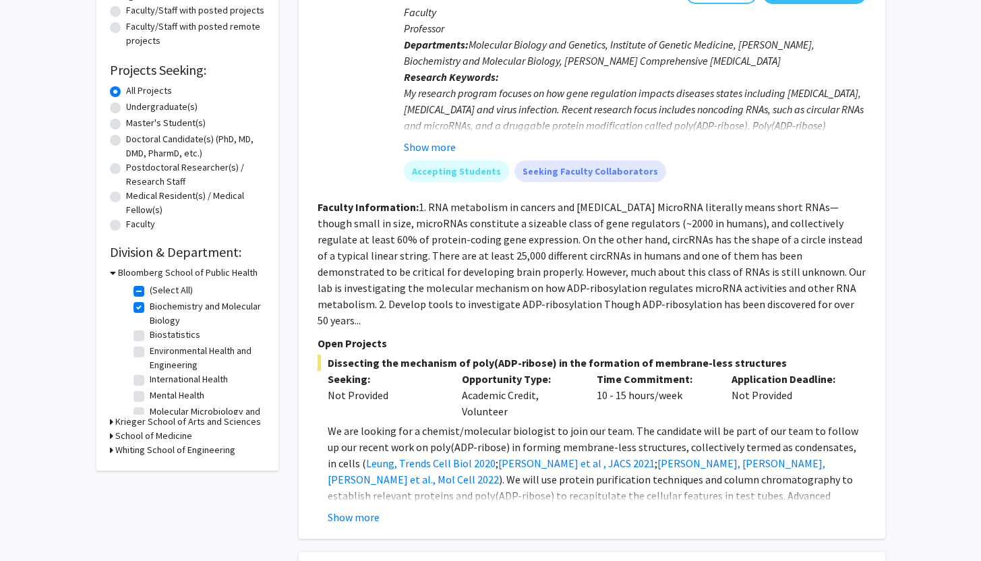
scroll to position [167, 0]
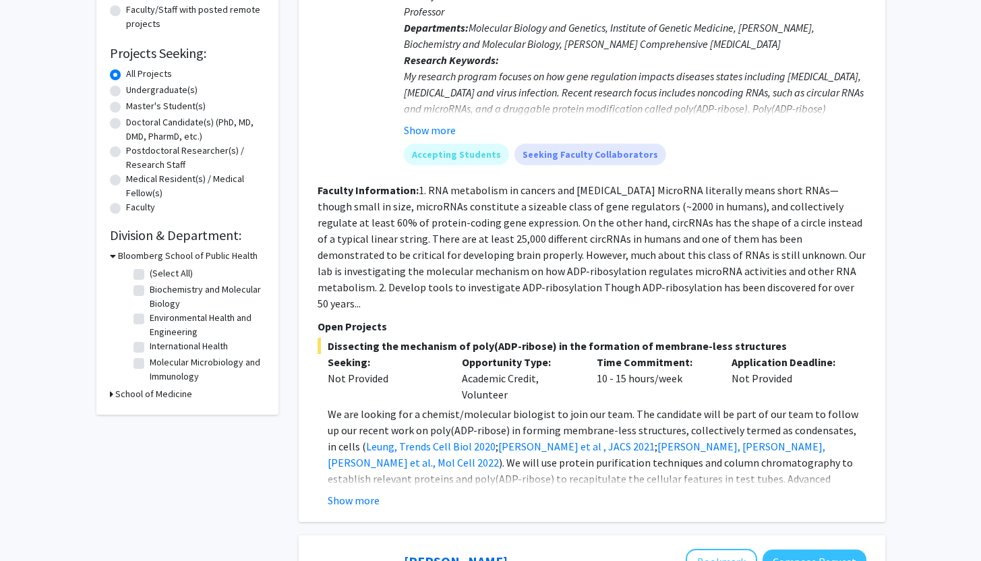
checkbox input "false"
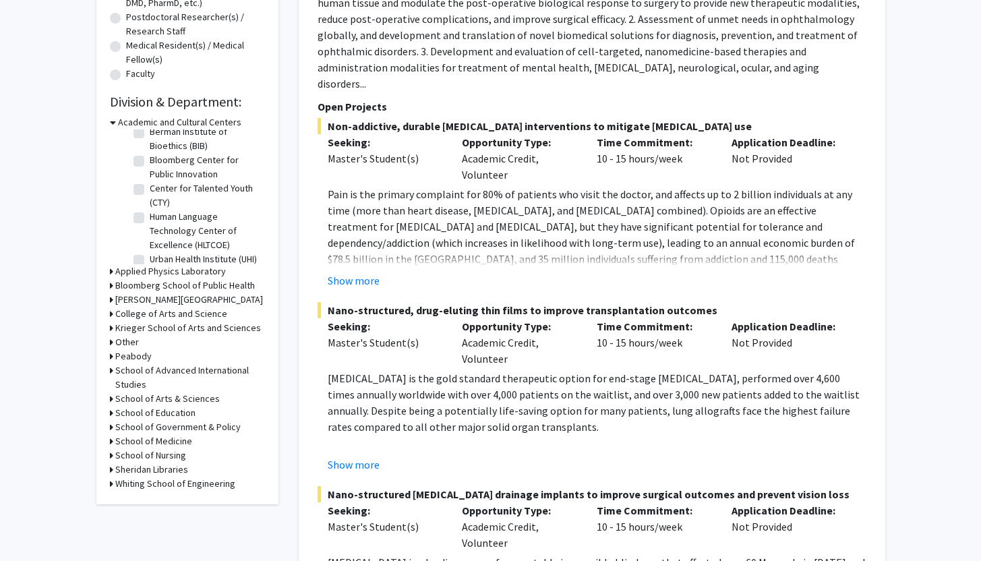
scroll to position [44, 0]
click at [201, 484] on h3 "Whiting School of Engineering" at bounding box center [175, 484] width 120 height 14
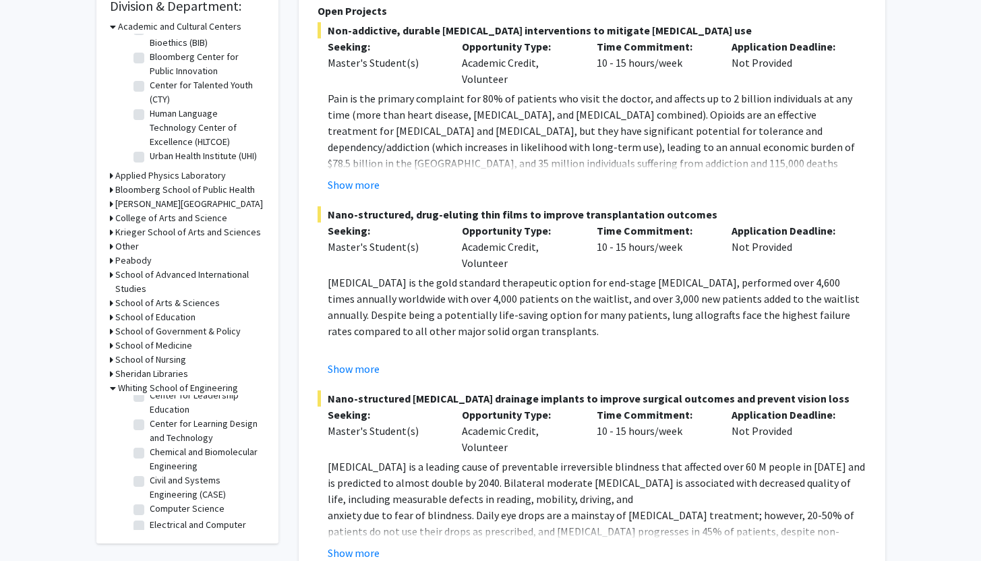
scroll to position [179, 0]
click at [185, 460] on label "Chemical and Biomolecular Engineering" at bounding box center [206, 454] width 112 height 28
click at [158, 449] on input "Chemical and Biomolecular Engineering" at bounding box center [154, 444] width 9 height 9
checkbox input "true"
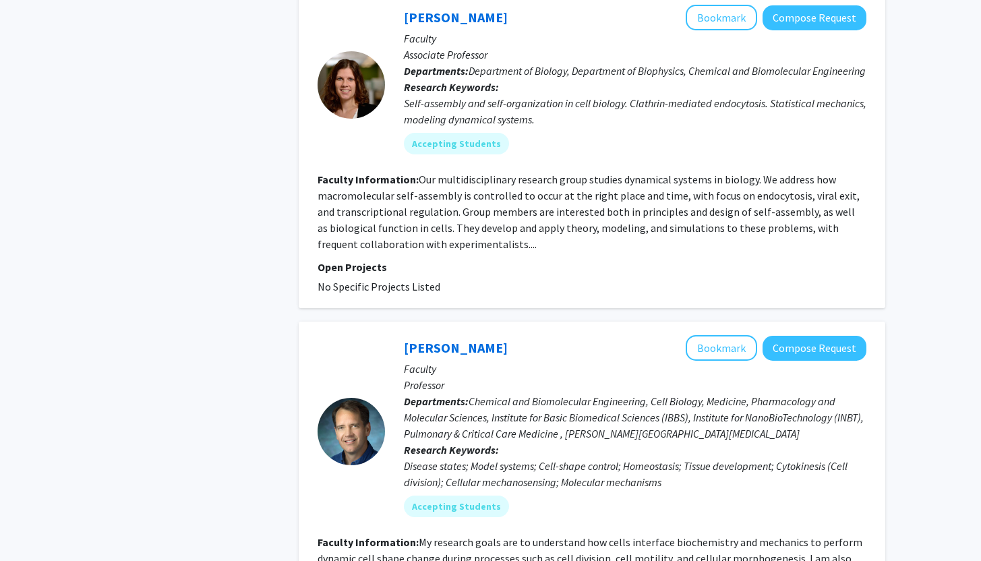
scroll to position [3487, 0]
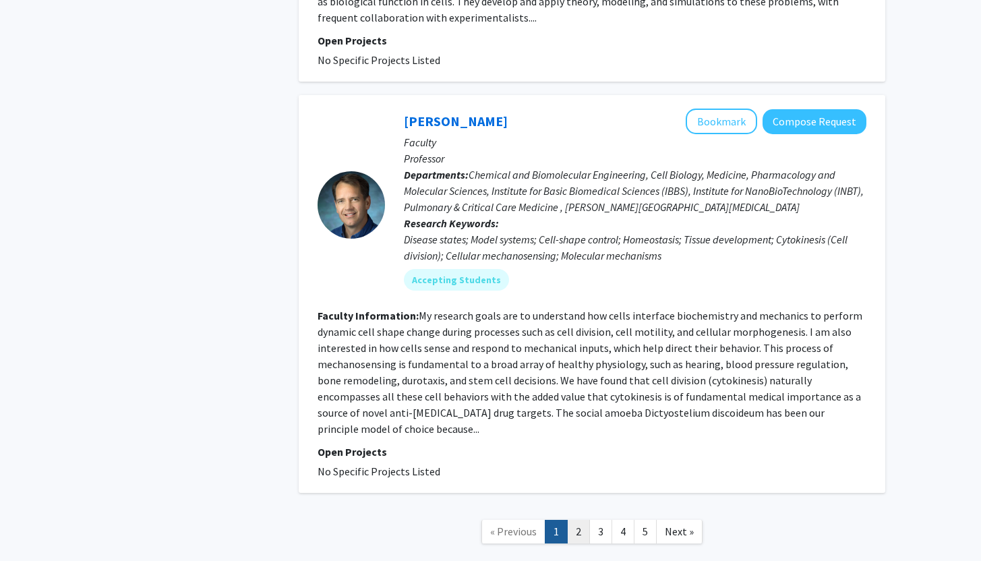
click at [585, 520] on link "2" at bounding box center [578, 532] width 23 height 24
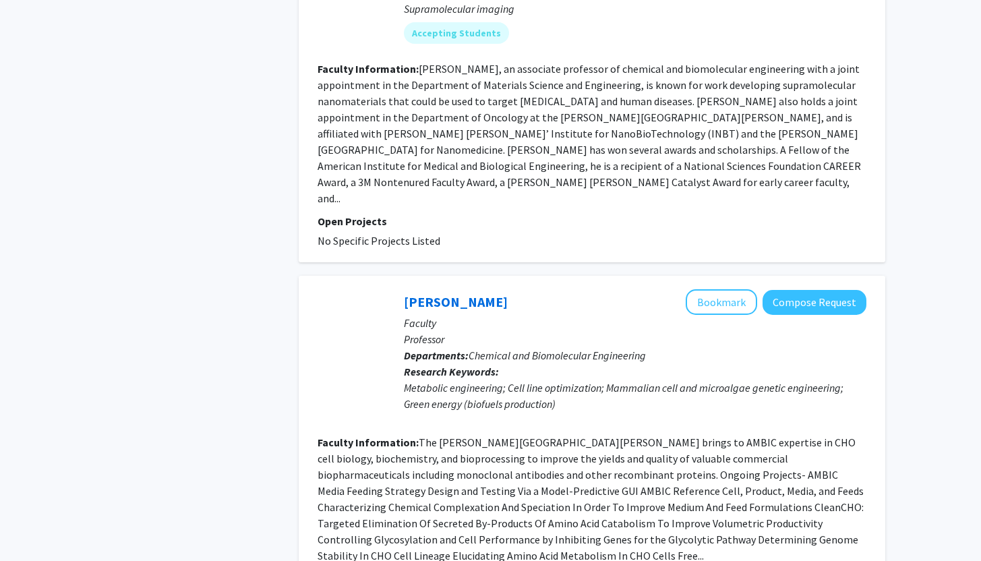
scroll to position [3037, 0]
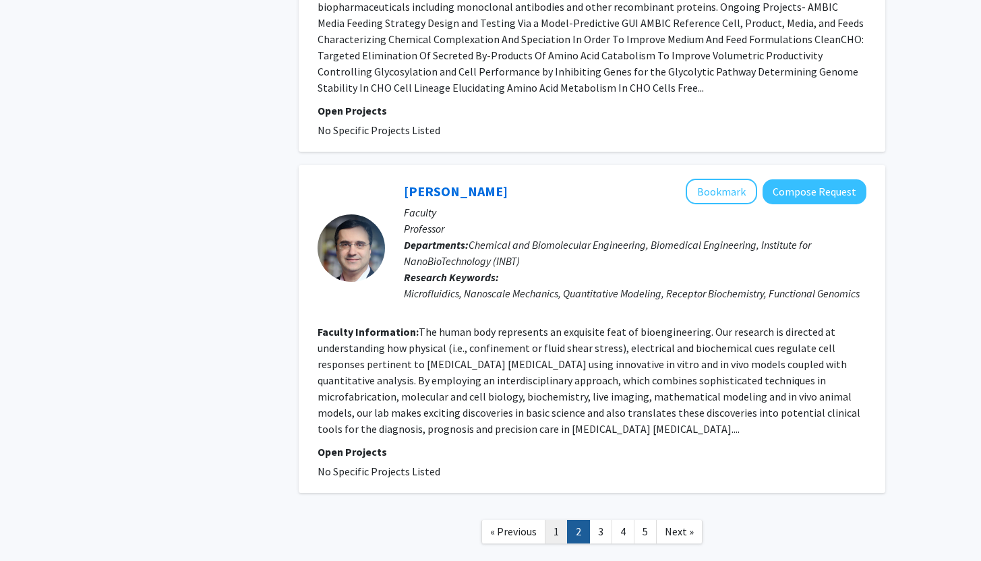
click at [553, 520] on link "1" at bounding box center [556, 532] width 23 height 24
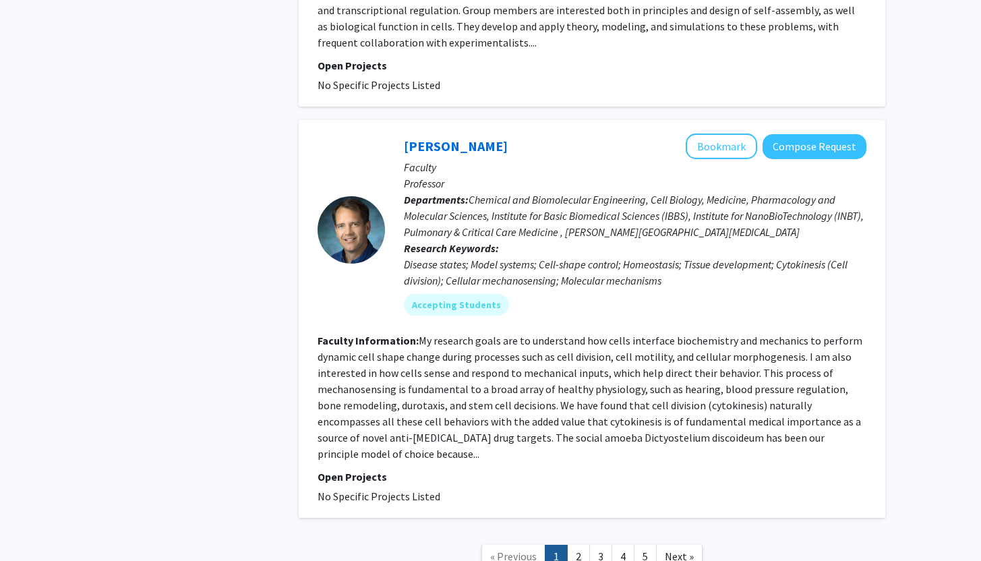
scroll to position [3465, 0]
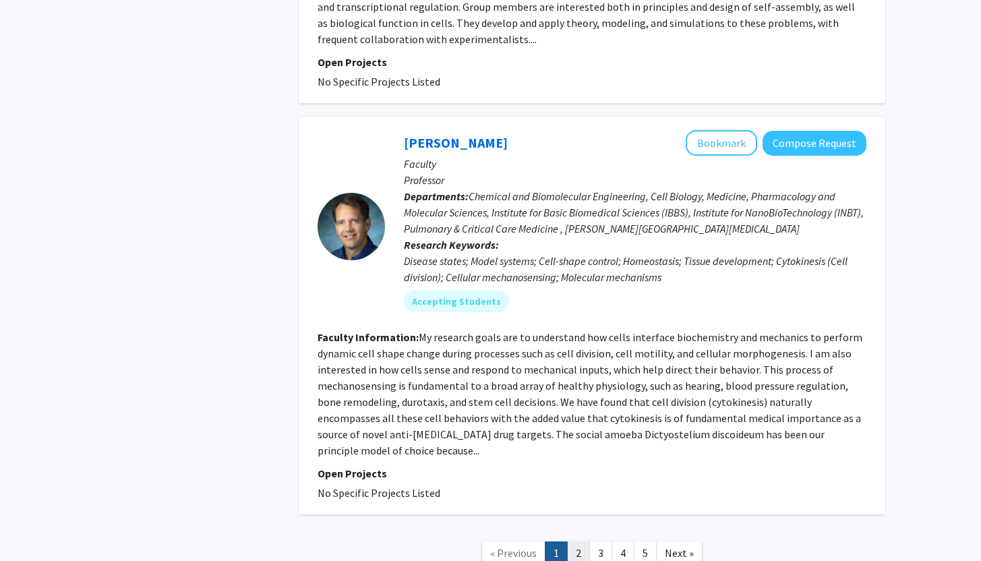
click at [576, 542] on link "2" at bounding box center [578, 554] width 23 height 24
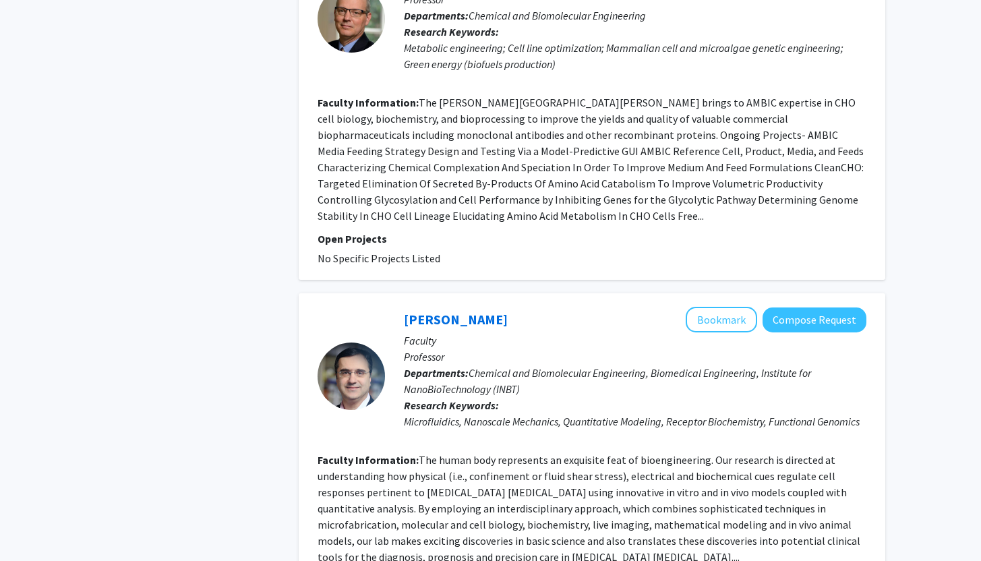
scroll to position [2970, 0]
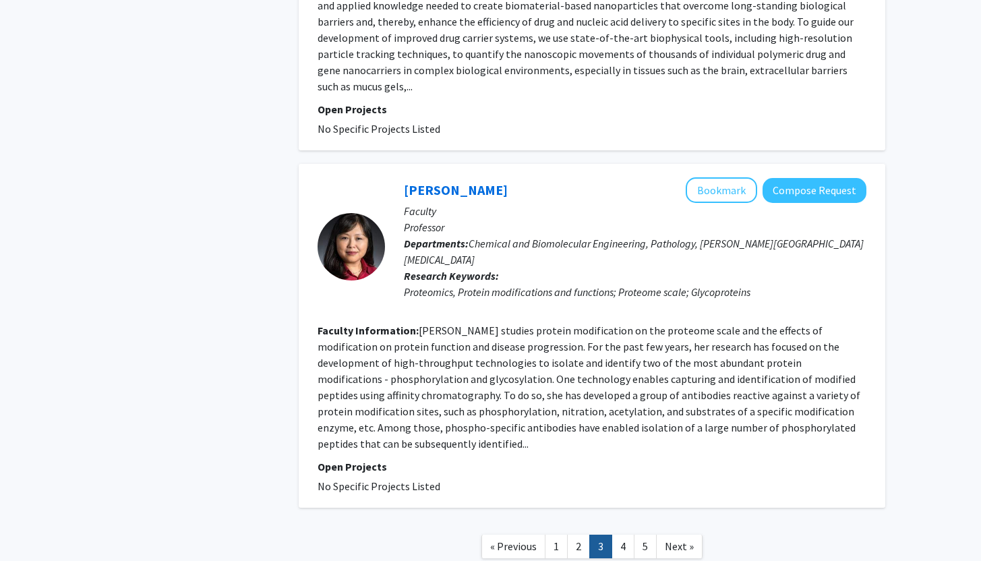
scroll to position [2986, 0]
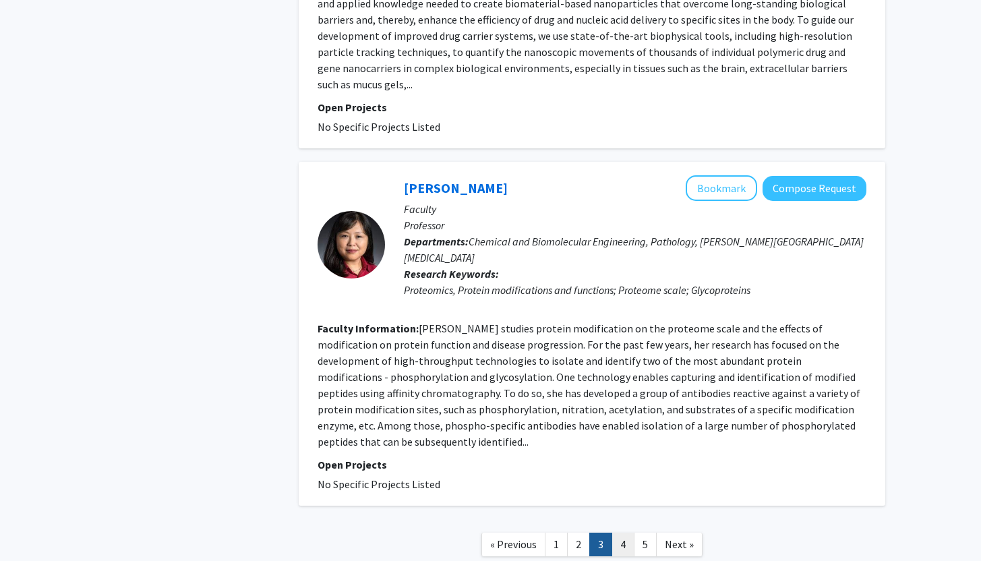
click at [617, 533] on link "4" at bounding box center [623, 545] width 23 height 24
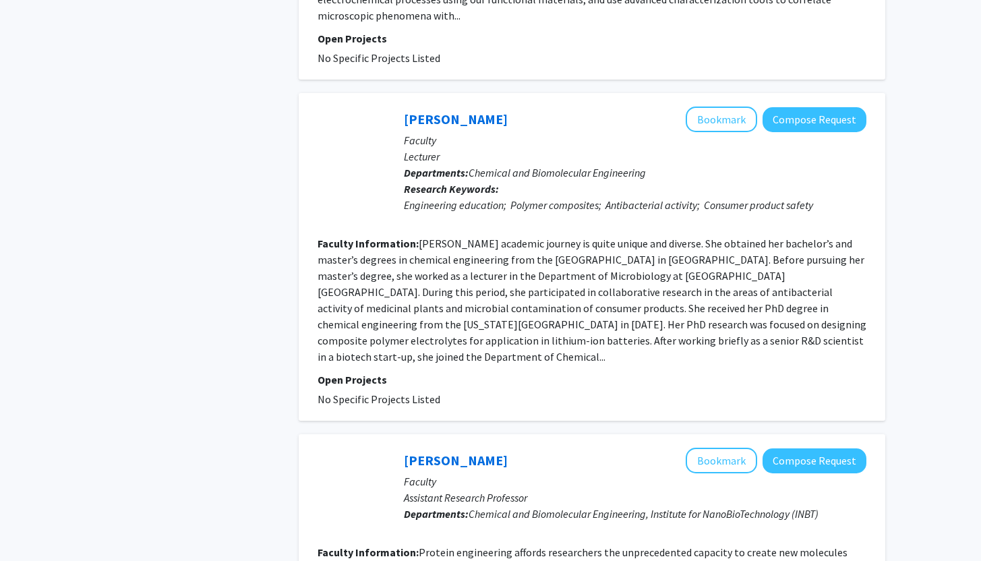
scroll to position [1899, 0]
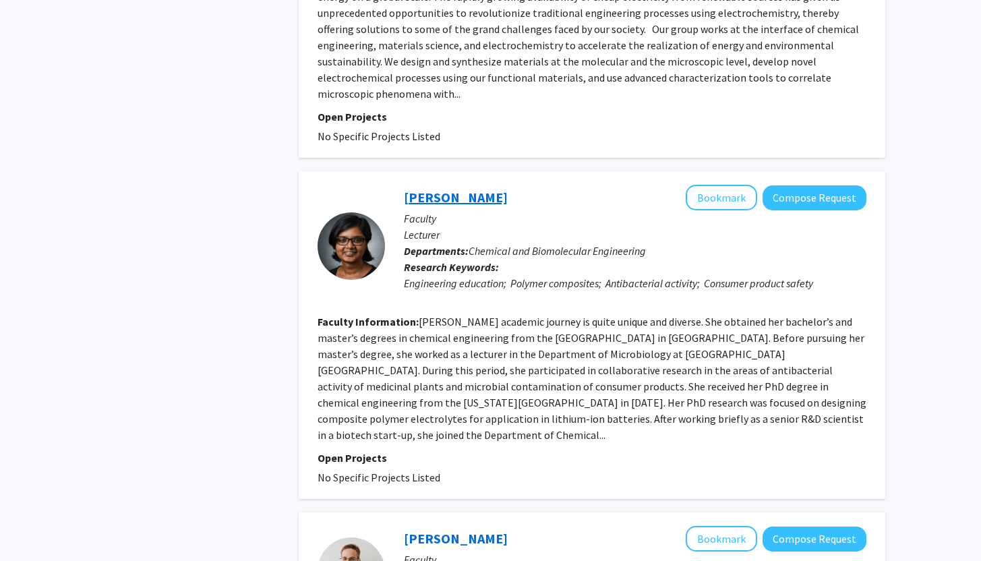
click at [451, 189] on link "[PERSON_NAME]" at bounding box center [456, 197] width 104 height 17
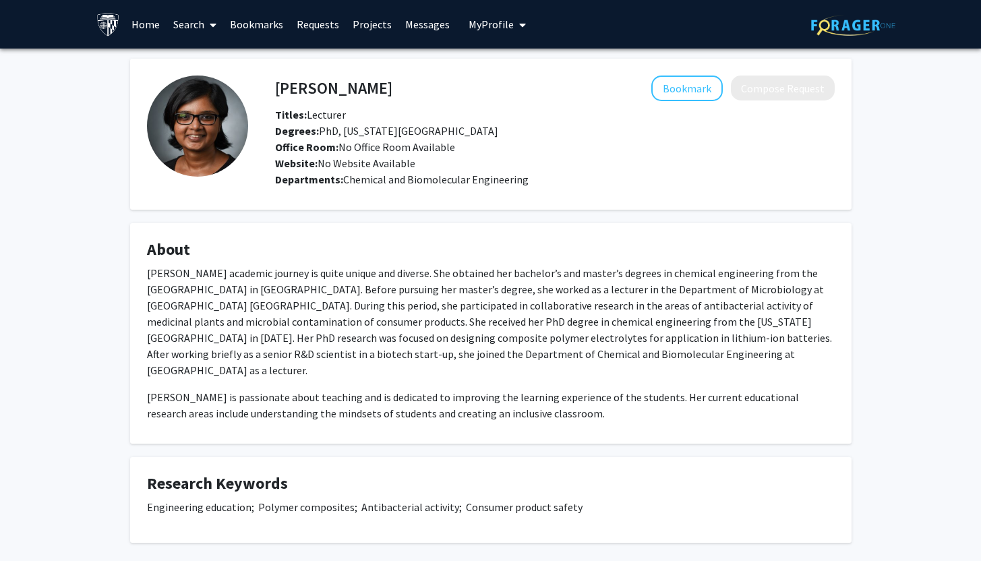
scroll to position [55, 0]
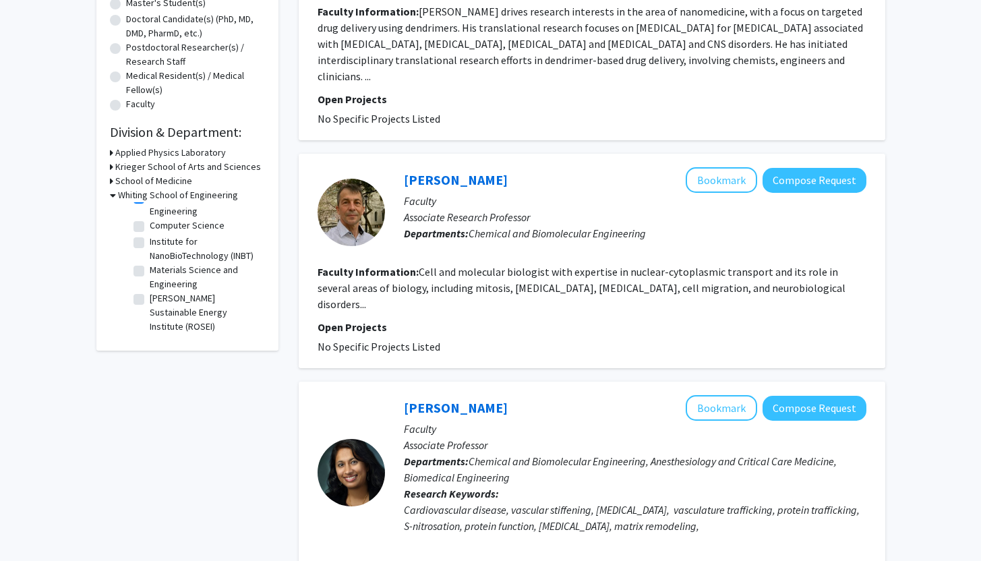
scroll to position [105, 0]
click at [179, 274] on label "Materials Science and Engineering" at bounding box center [206, 277] width 112 height 28
click at [158, 272] on input "Materials Science and Engineering" at bounding box center [154, 267] width 9 height 9
checkbox input "true"
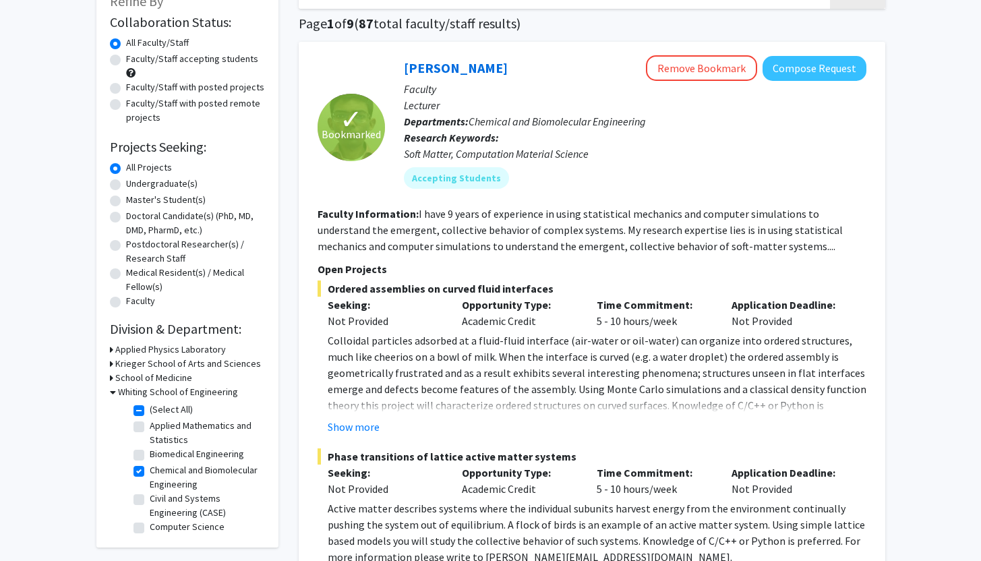
scroll to position [166, 0]
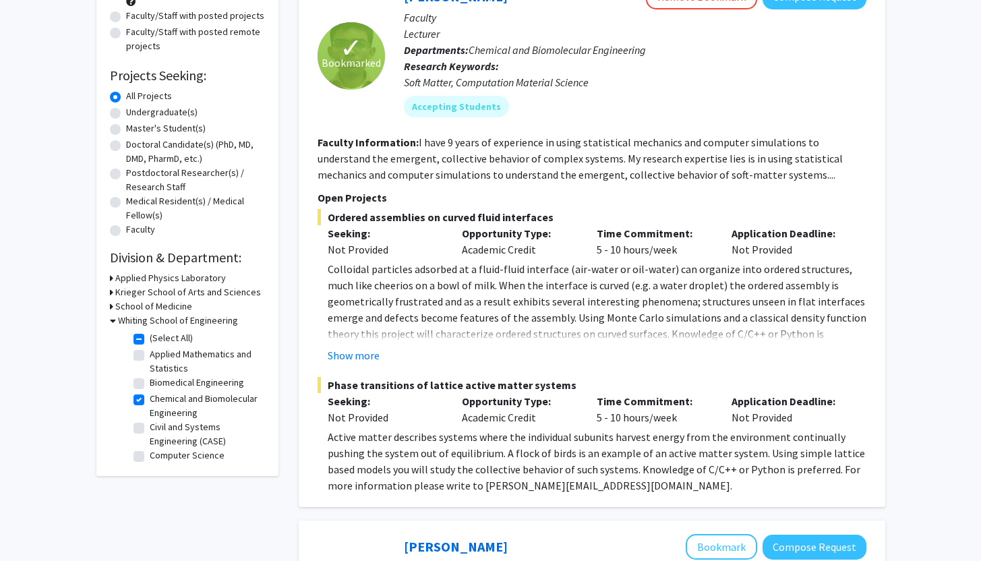
click at [178, 397] on label "Chemical and Biomolecular Engineering" at bounding box center [206, 406] width 112 height 28
click at [158, 397] on input "Chemical and Biomolecular Engineering" at bounding box center [154, 396] width 9 height 9
checkbox input "false"
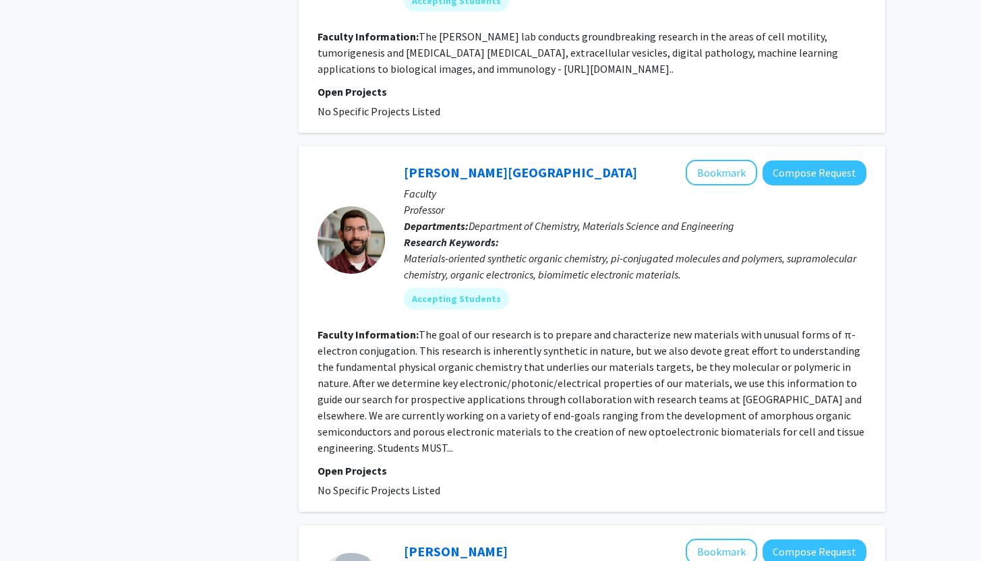
scroll to position [1967, 0]
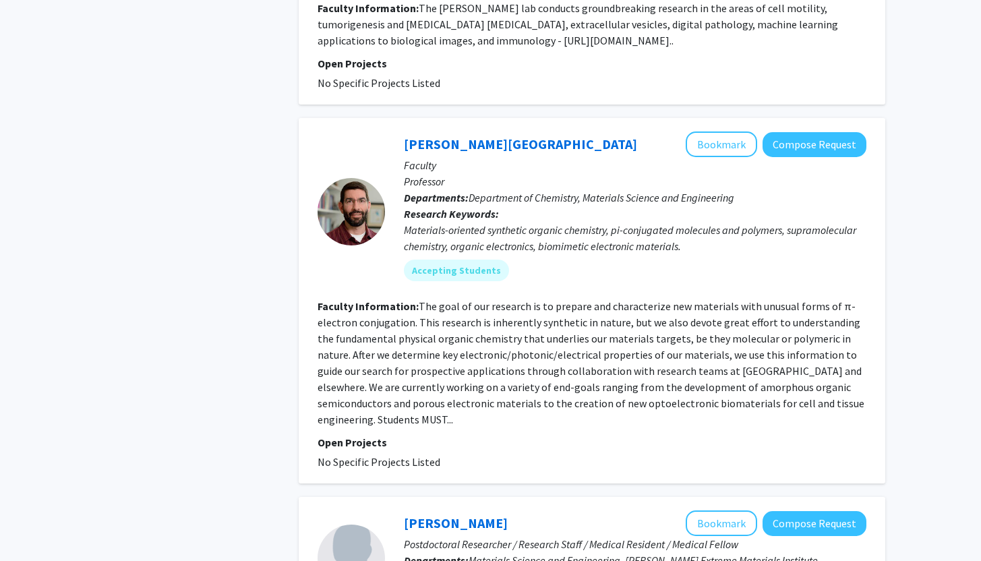
click at [606, 262] on fg-search-faculty "[PERSON_NAME] Bookmark Compose Request Faculty Professor Departments: Departmen…" at bounding box center [592, 301] width 549 height 339
click at [459, 132] on div "[PERSON_NAME] Bookmark Compose Request" at bounding box center [635, 145] width 463 height 26
click at [457, 136] on link "[PERSON_NAME][GEOGRAPHIC_DATA]" at bounding box center [520, 144] width 233 height 17
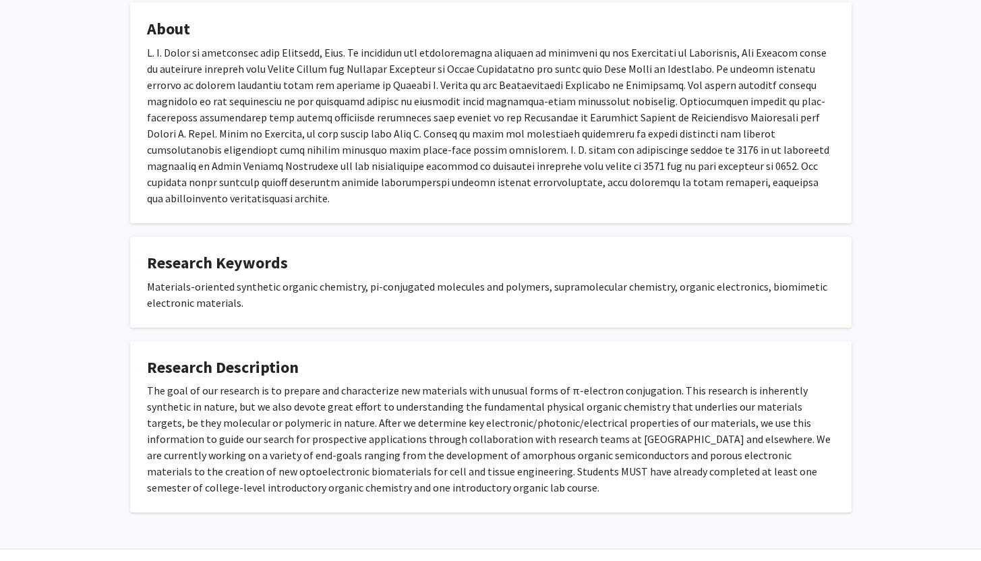
scroll to position [262, 0]
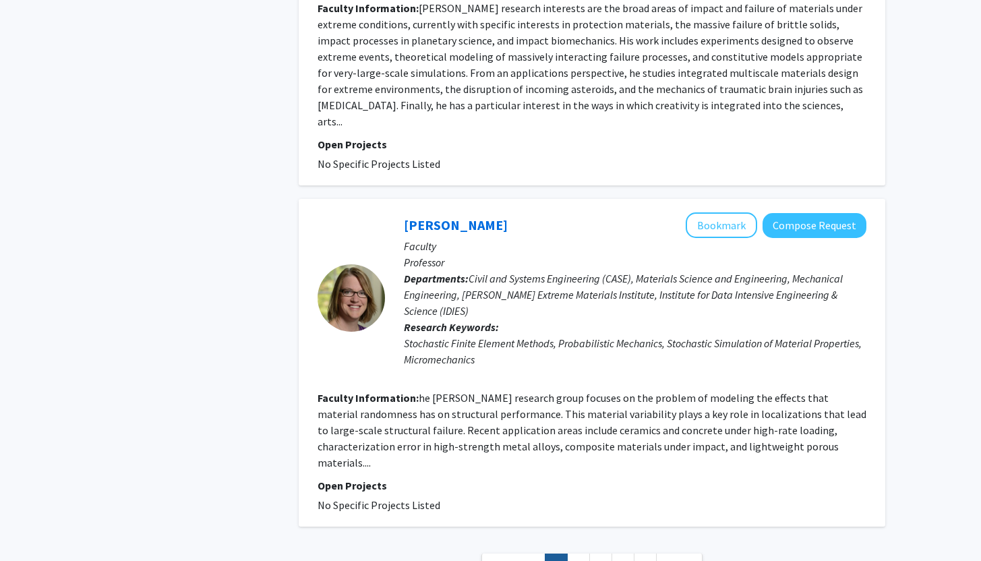
scroll to position [3210, 0]
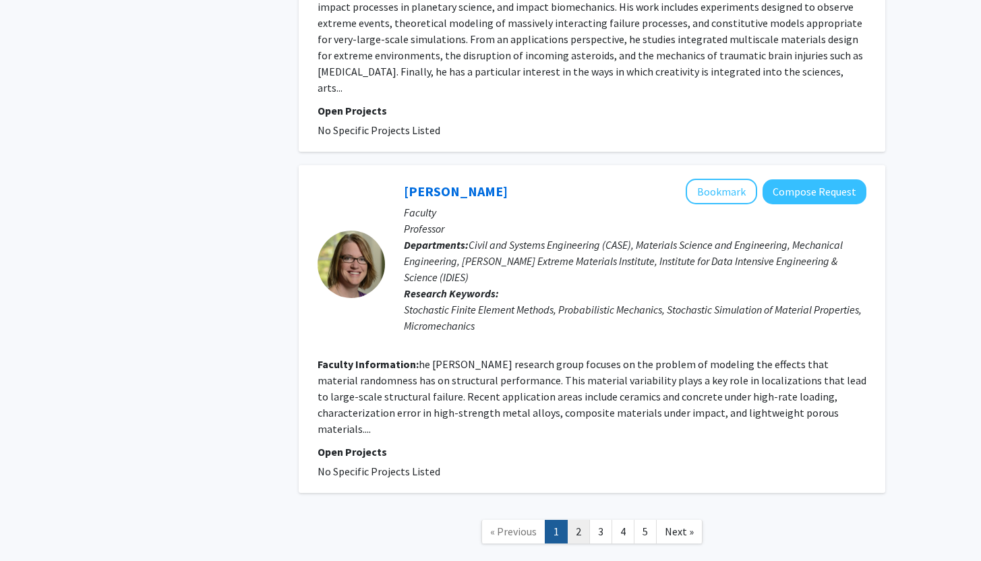
click at [581, 520] on link "2" at bounding box center [578, 532] width 23 height 24
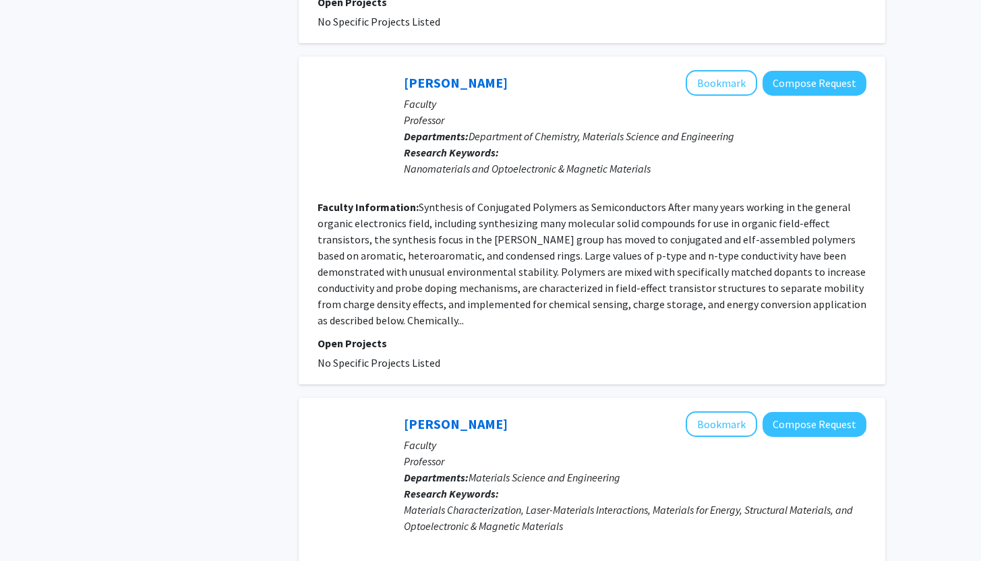
scroll to position [827, 0]
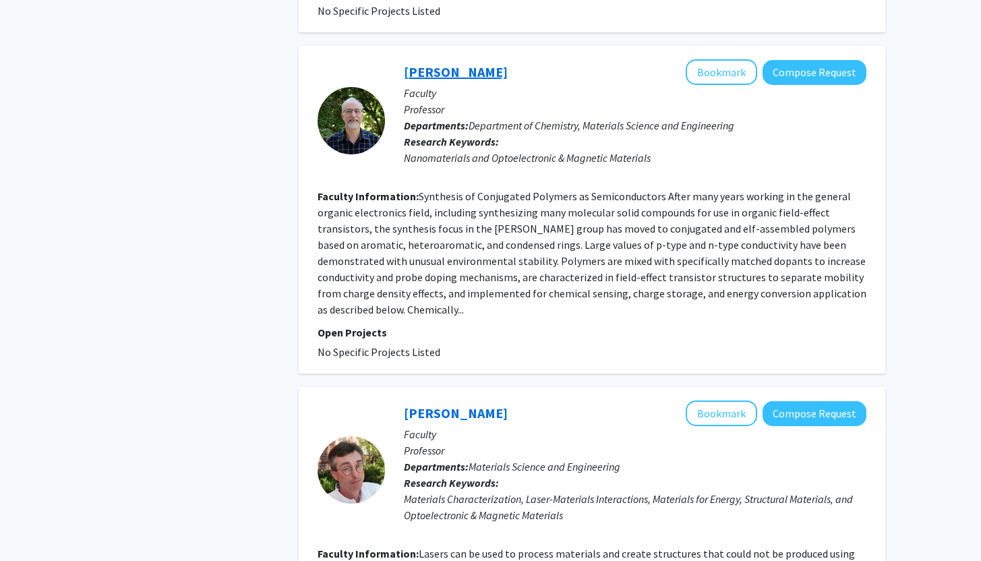
click at [460, 79] on link "[PERSON_NAME]" at bounding box center [456, 71] width 104 height 17
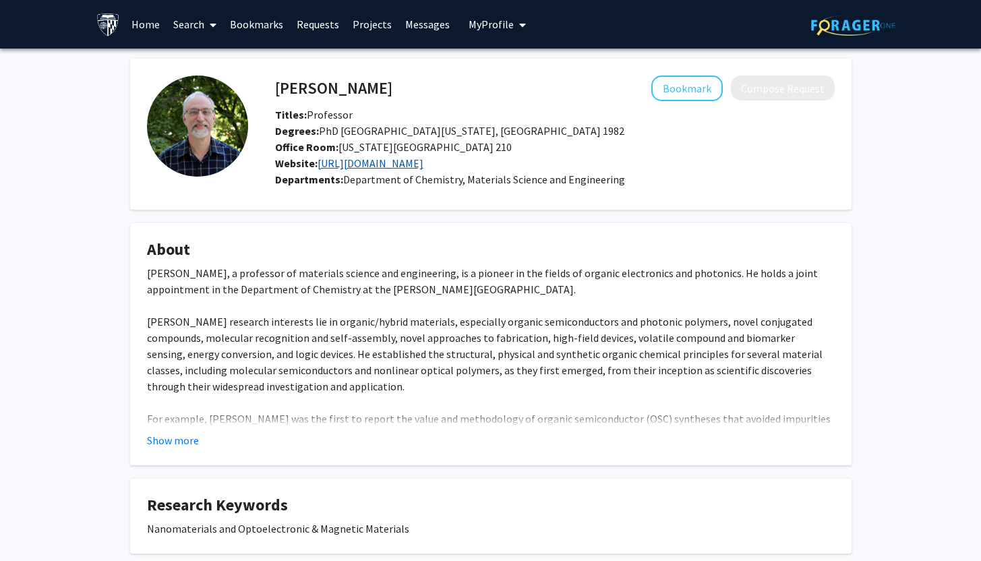
click at [424, 159] on link "[URL][DOMAIN_NAME]" at bounding box center [371, 162] width 106 height 13
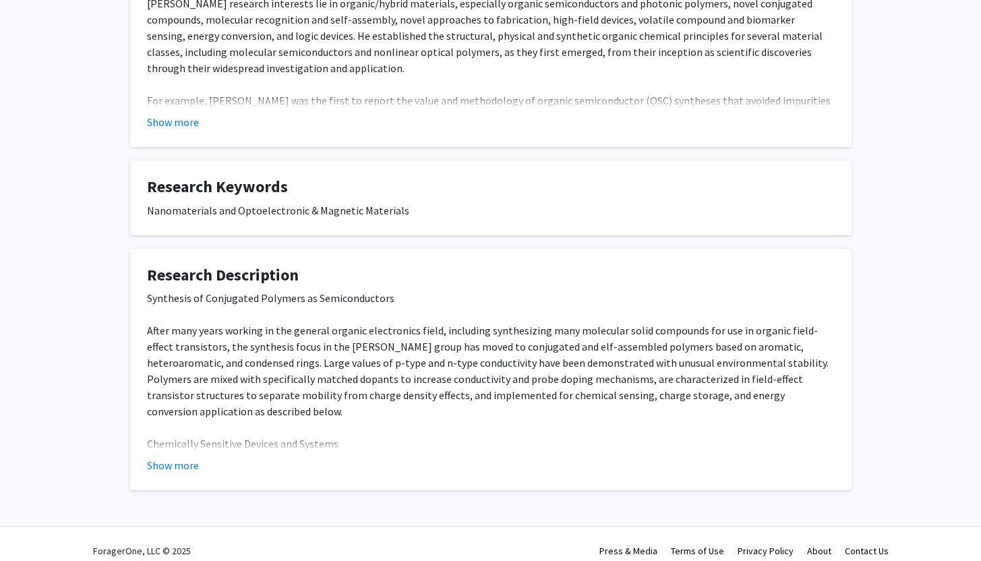
scroll to position [332, 0]
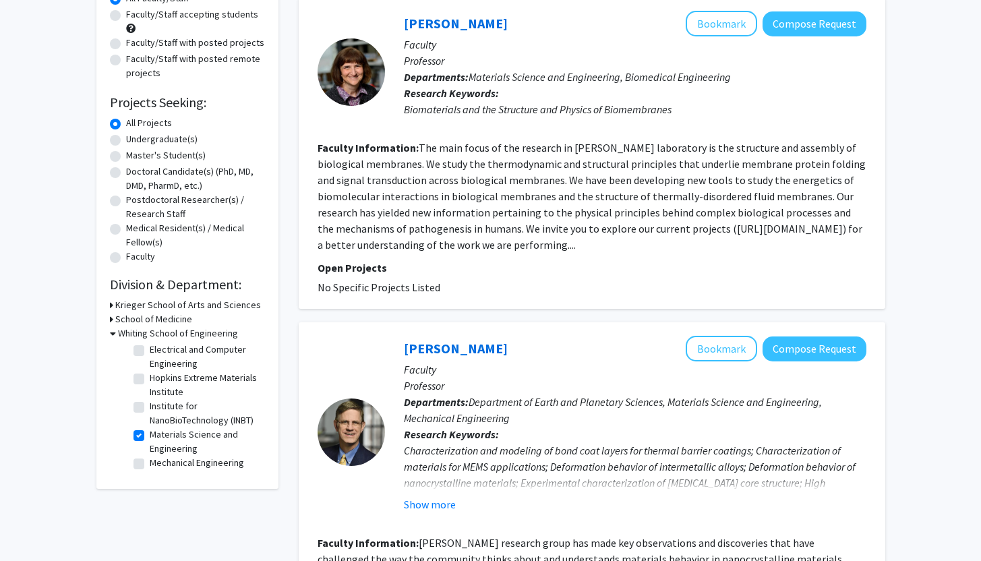
scroll to position [119, 0]
click at [175, 315] on h3 "School of Medicine" at bounding box center [153, 319] width 77 height 14
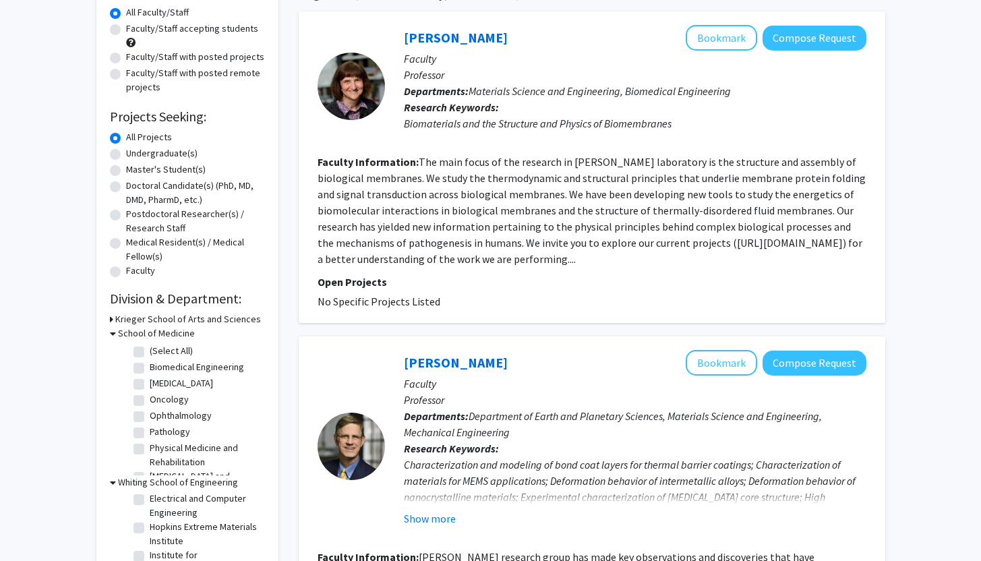
scroll to position [113, 0]
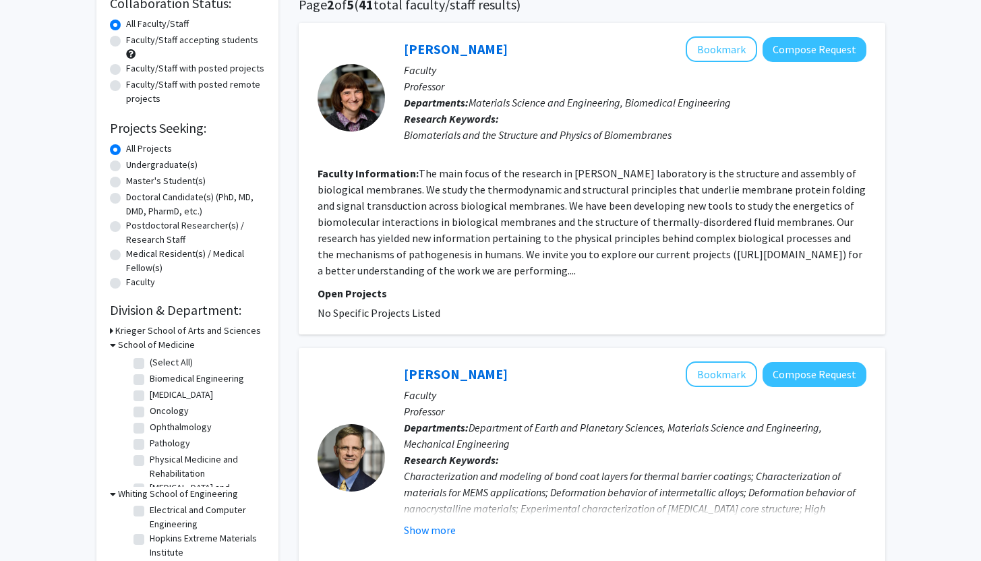
click at [199, 332] on h3 "Krieger School of Arts and Sciences" at bounding box center [188, 331] width 146 height 14
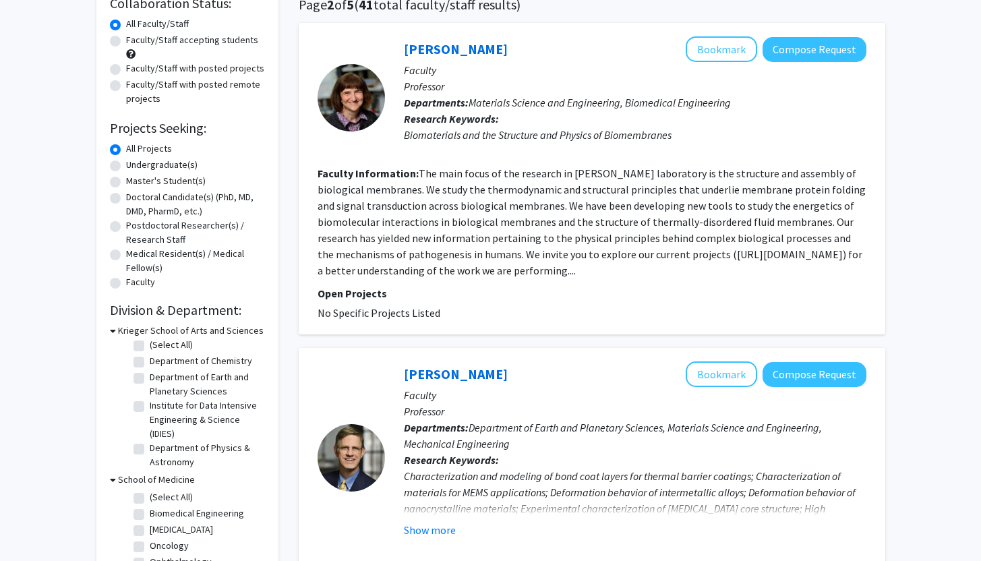
scroll to position [0, 0]
click at [225, 368] on label "Department of Chemistry" at bounding box center [201, 364] width 103 height 14
click at [158, 366] on input "Department of Chemistry" at bounding box center [154, 361] width 9 height 9
checkbox input "true"
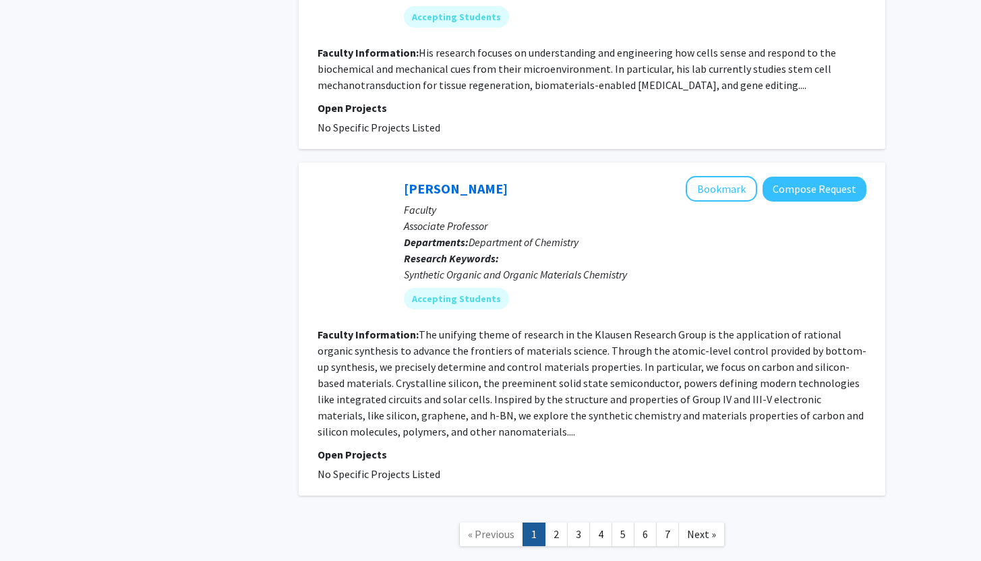
scroll to position [3386, 0]
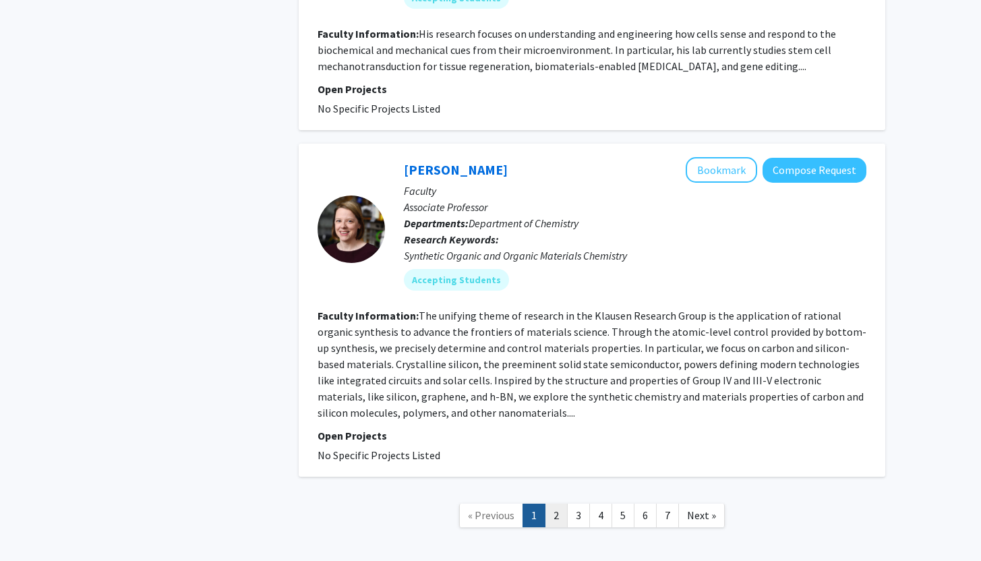
click at [562, 504] on link "2" at bounding box center [556, 516] width 23 height 24
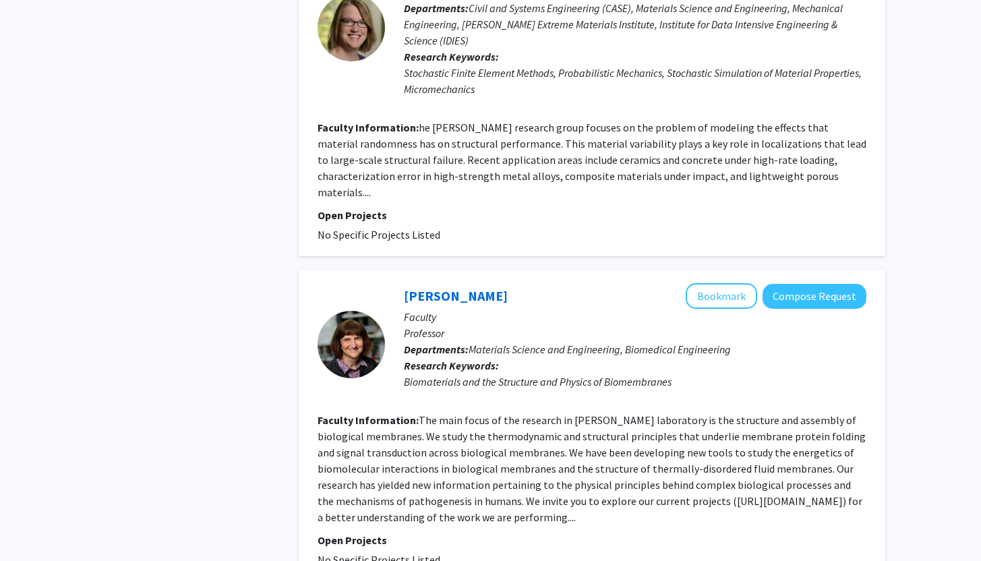
scroll to position [3114, 0]
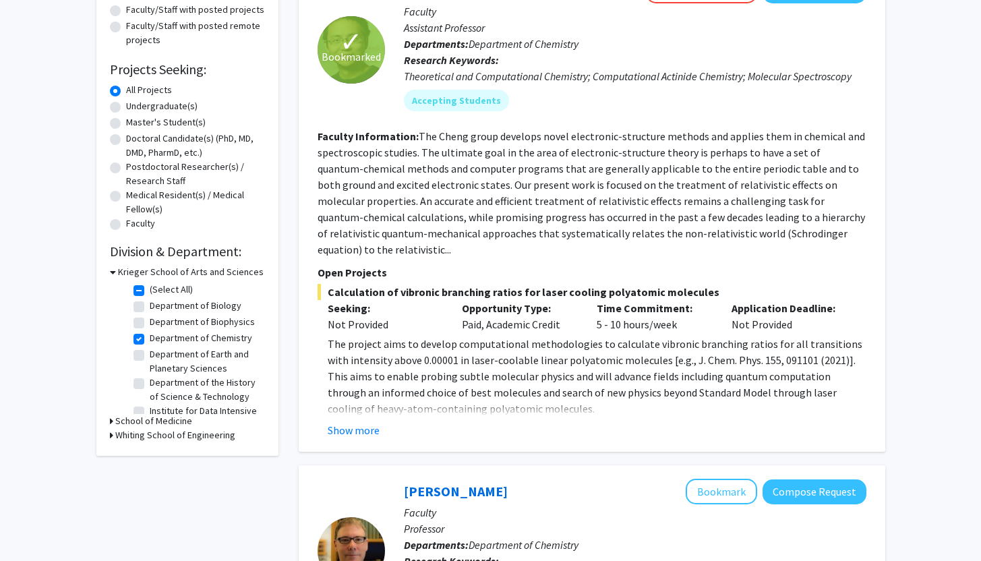
scroll to position [210, 0]
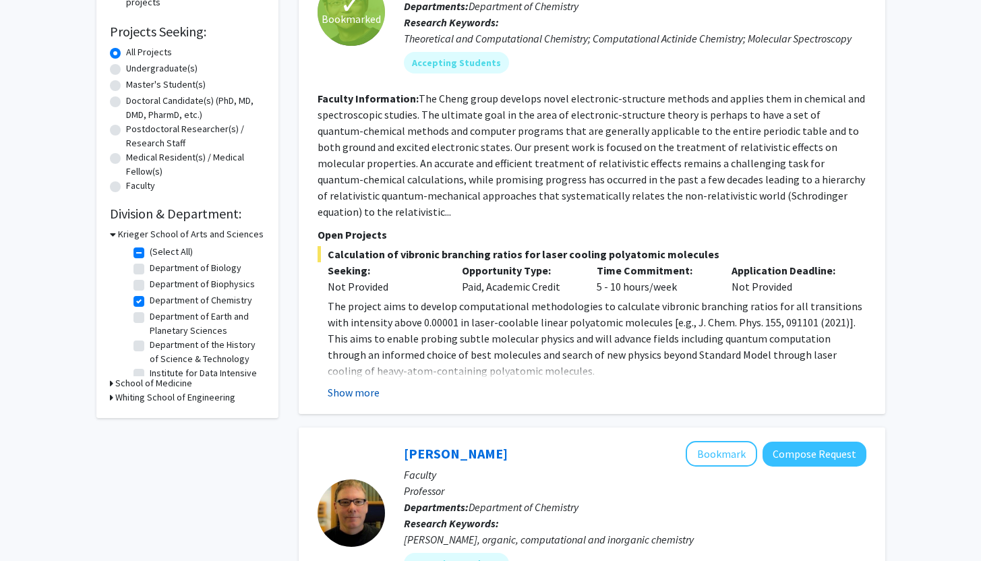
click at [367, 384] on button "Show more" at bounding box center [354, 392] width 52 height 16
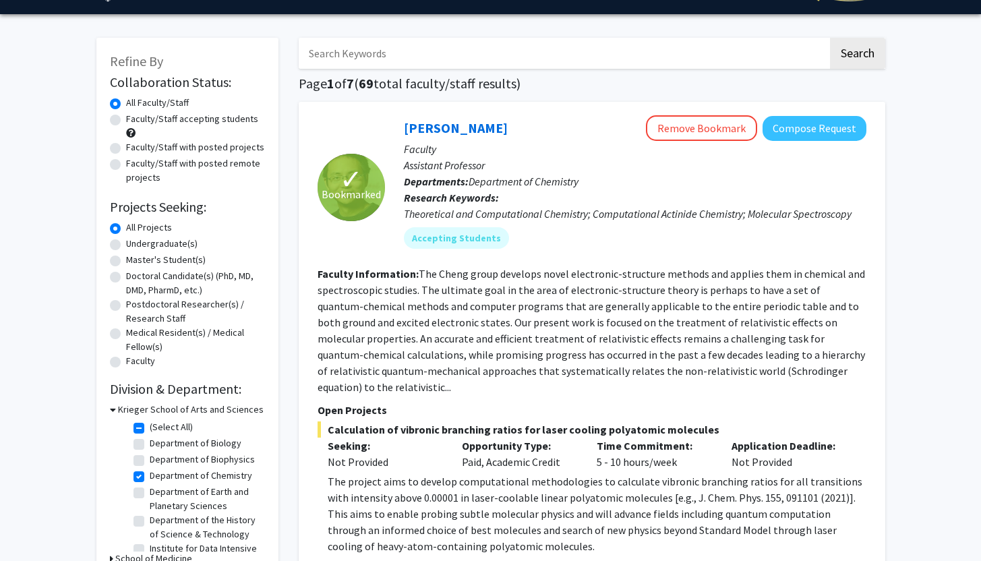
scroll to position [32, 0]
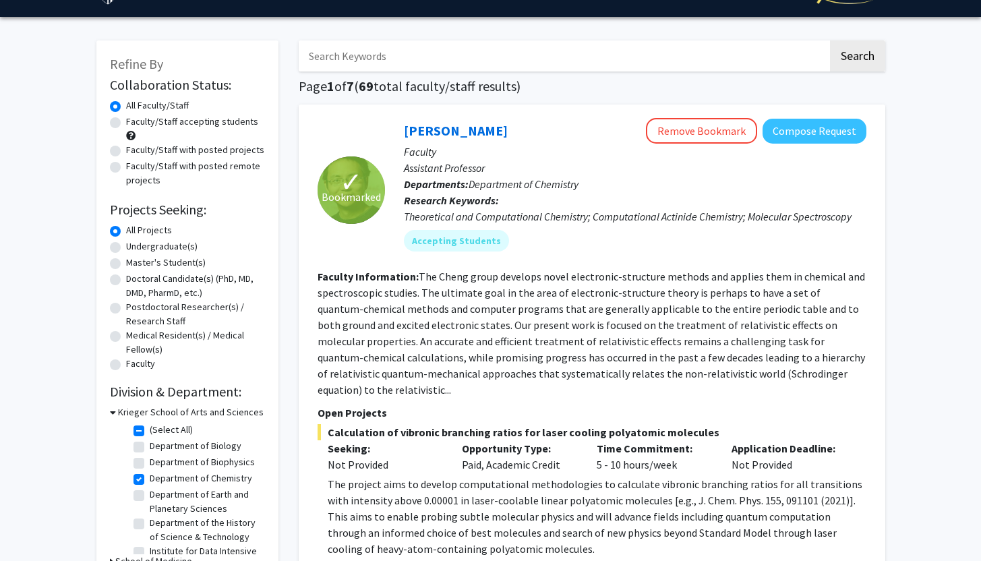
click at [145, 413] on h3 "Krieger School of Arts and Sciences" at bounding box center [191, 412] width 146 height 14
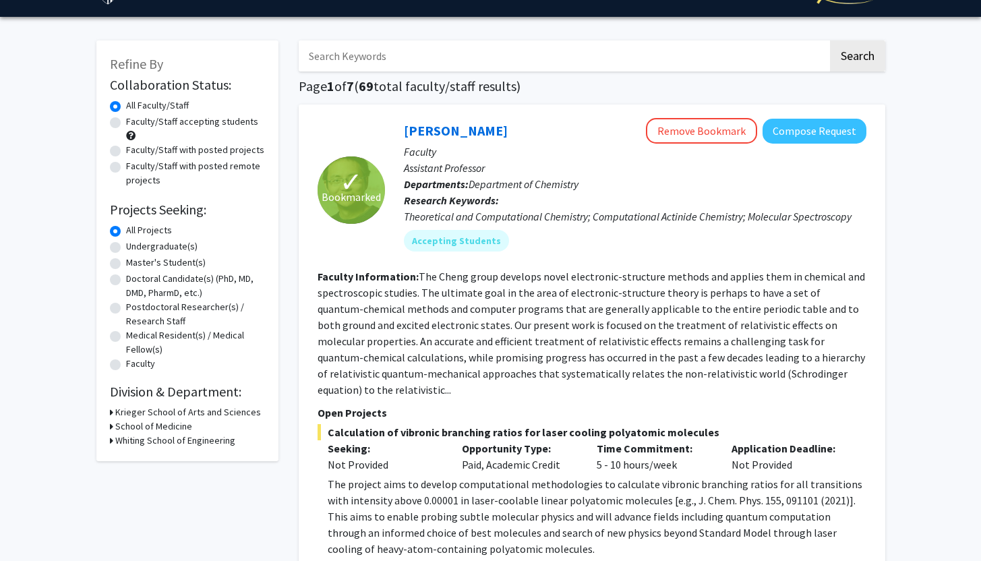
click at [144, 435] on h3 "Whiting School of Engineering" at bounding box center [175, 441] width 120 height 14
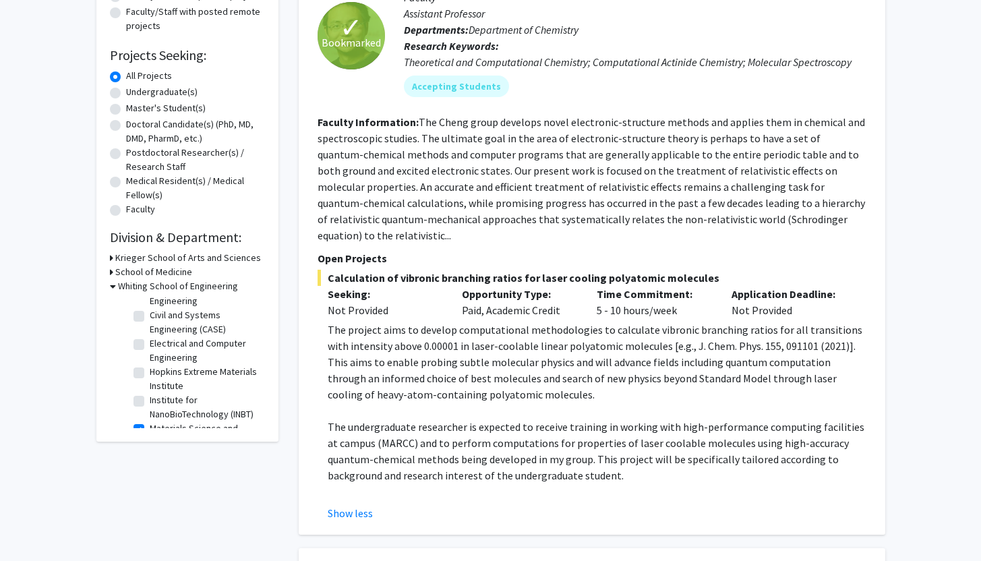
scroll to position [0, 0]
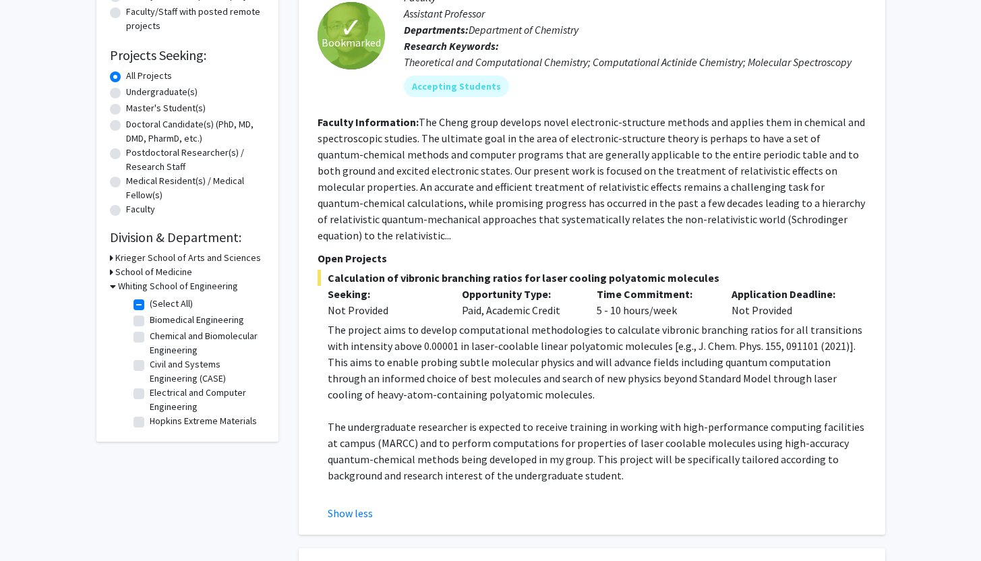
click at [150, 337] on label "Chemical and Biomolecular Engineering" at bounding box center [206, 343] width 112 height 28
click at [150, 337] on input "Chemical and Biomolecular Engineering" at bounding box center [154, 333] width 9 height 9
checkbox input "true"
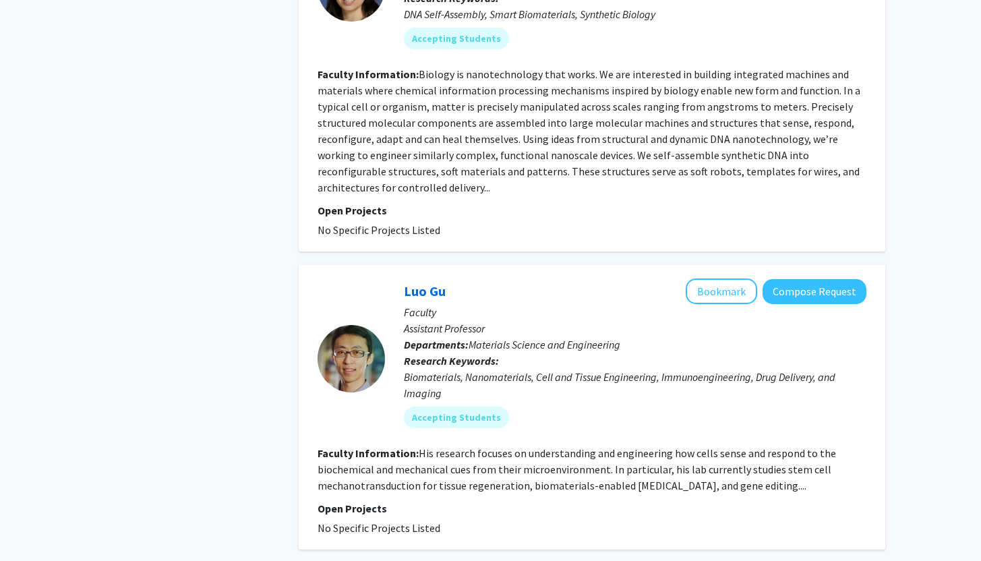
scroll to position [2468, 0]
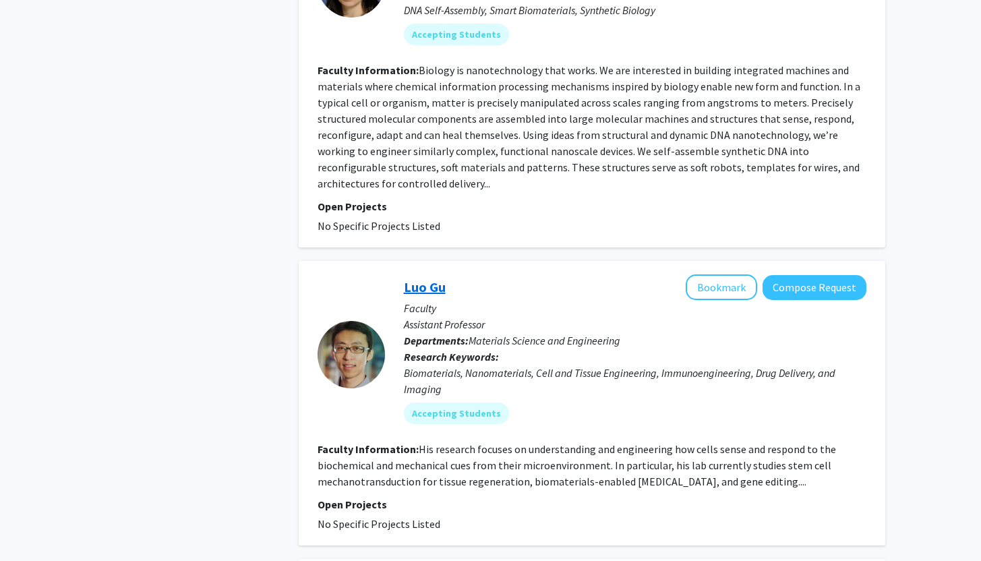
click at [430, 279] on link "Luo Gu" at bounding box center [425, 287] width 42 height 17
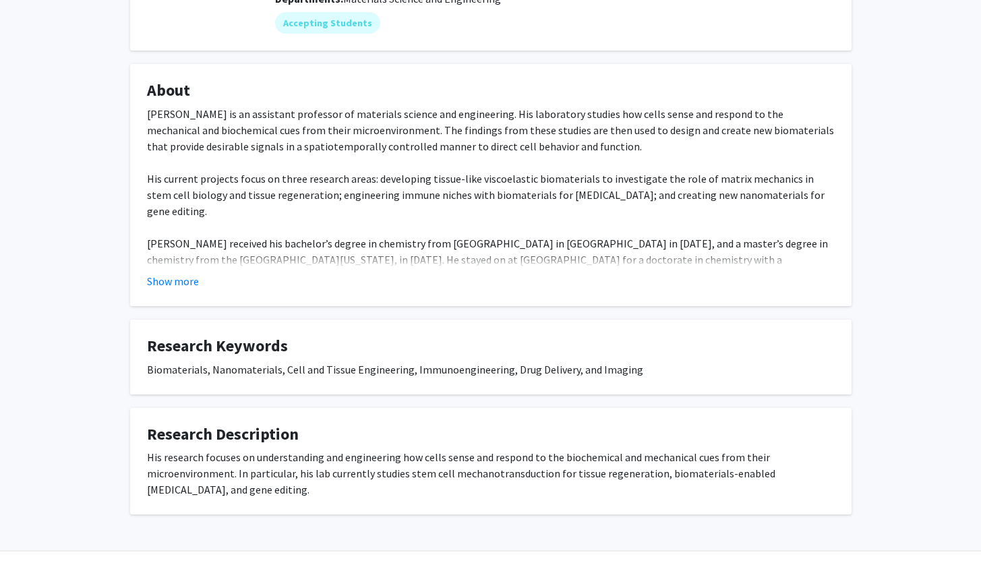
scroll to position [202, 0]
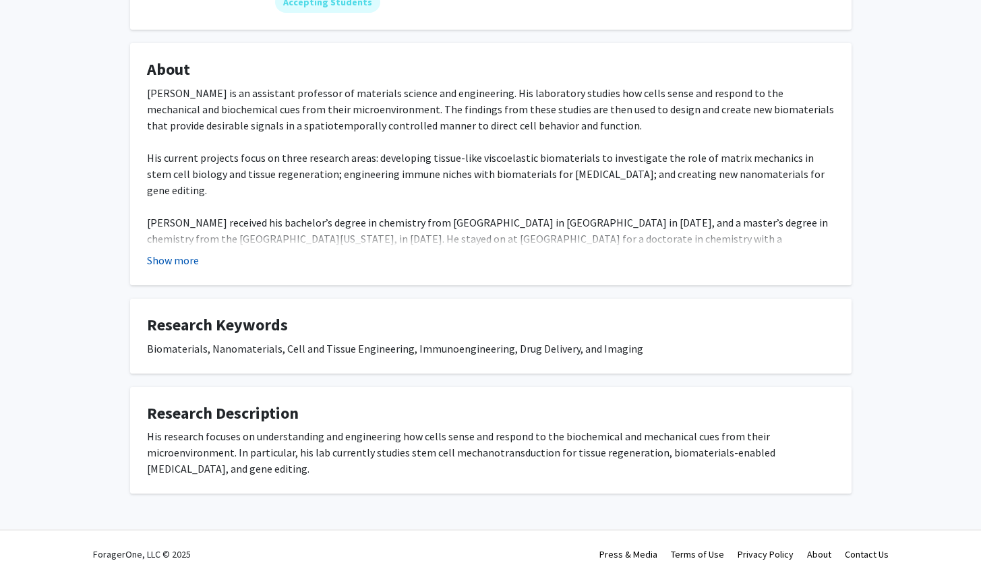
click at [176, 257] on button "Show more" at bounding box center [173, 260] width 52 height 16
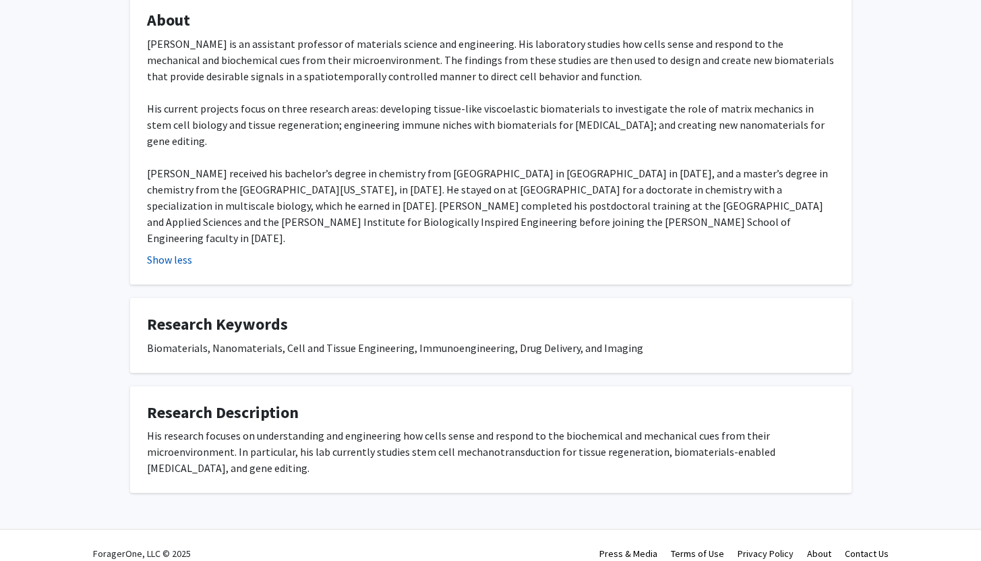
scroll to position [0, 0]
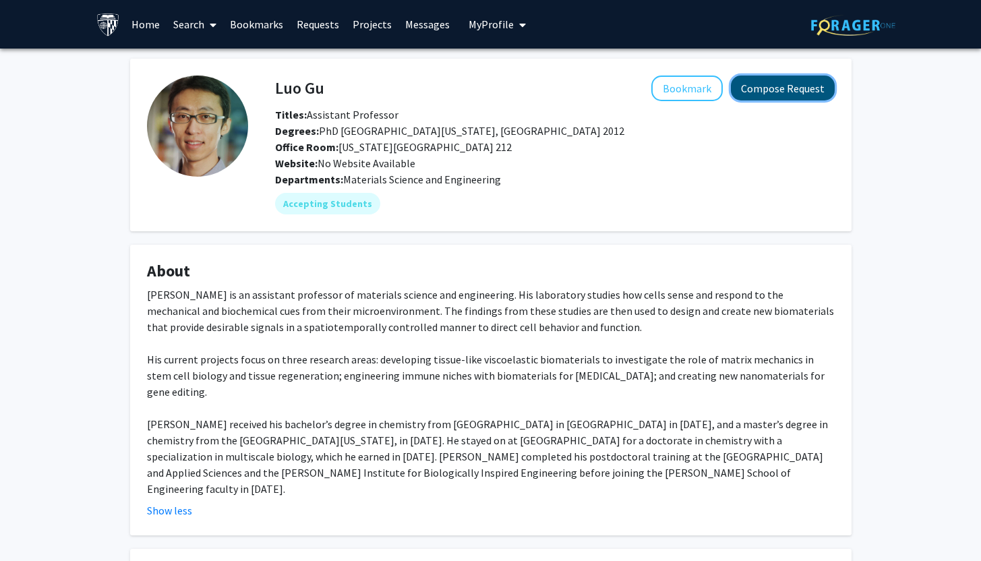
click at [751, 90] on button "Compose Request" at bounding box center [783, 88] width 104 height 25
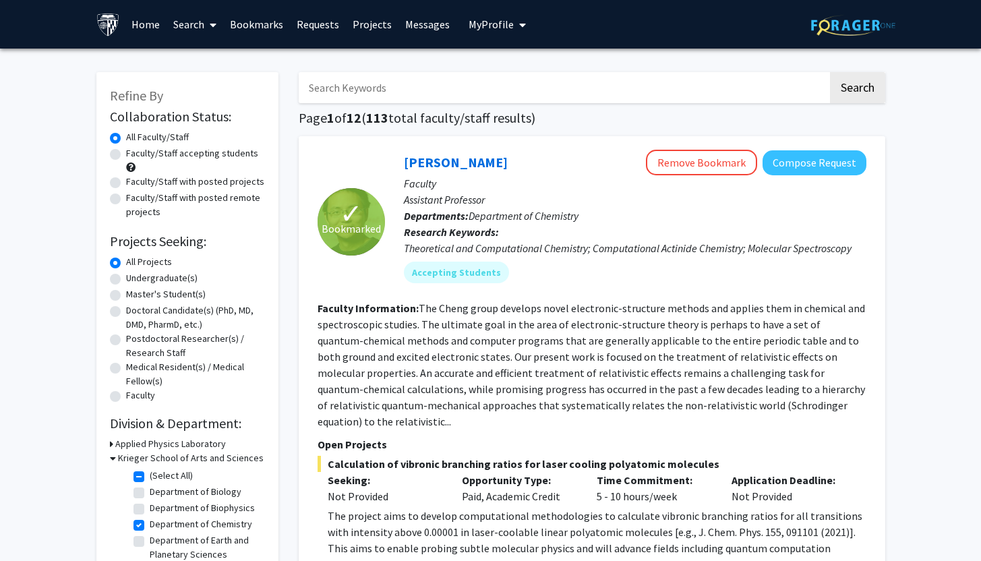
click at [381, 83] on input "Search Keywords" at bounding box center [563, 87] width 529 height 31
type input "[PERSON_NAME]"
click at [830, 72] on button "Search" at bounding box center [857, 87] width 55 height 31
checkbox input "false"
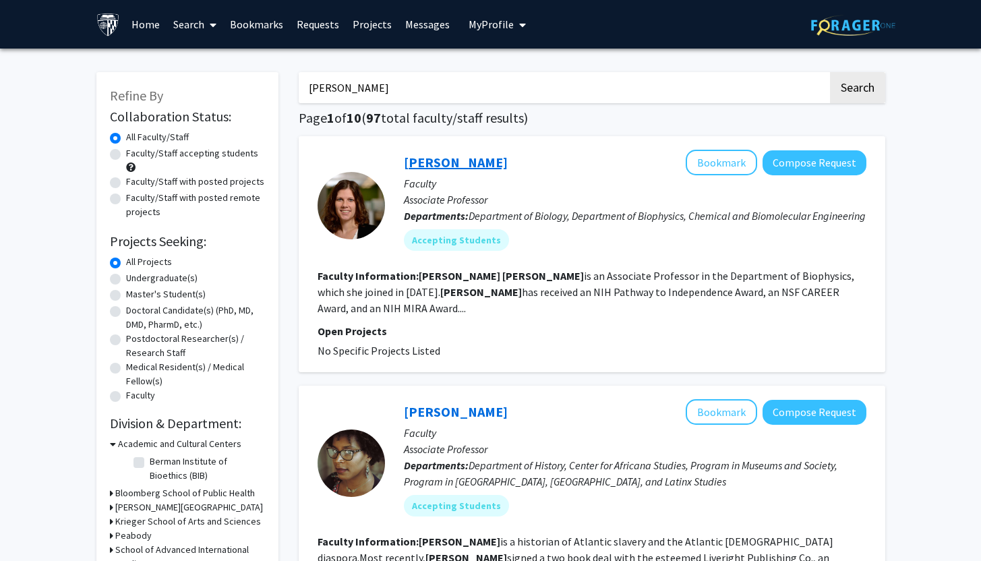
click at [477, 167] on link "[PERSON_NAME]" at bounding box center [456, 162] width 104 height 17
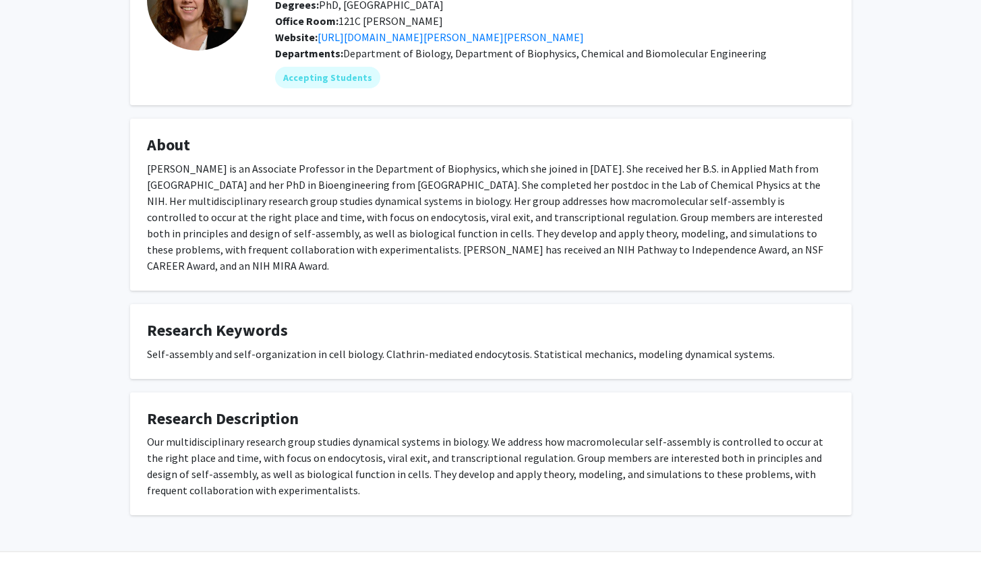
scroll to position [148, 0]
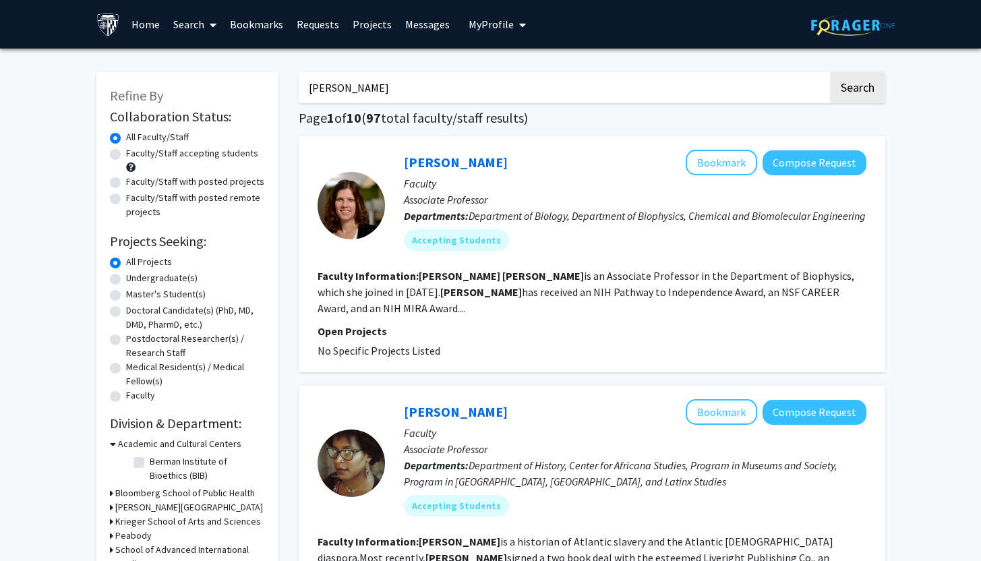
drag, startPoint x: 400, startPoint y: 86, endPoint x: 173, endPoint y: 76, distance: 226.8
type input "[PERSON_NAME]"
click at [830, 72] on button "Search" at bounding box center [857, 87] width 55 height 31
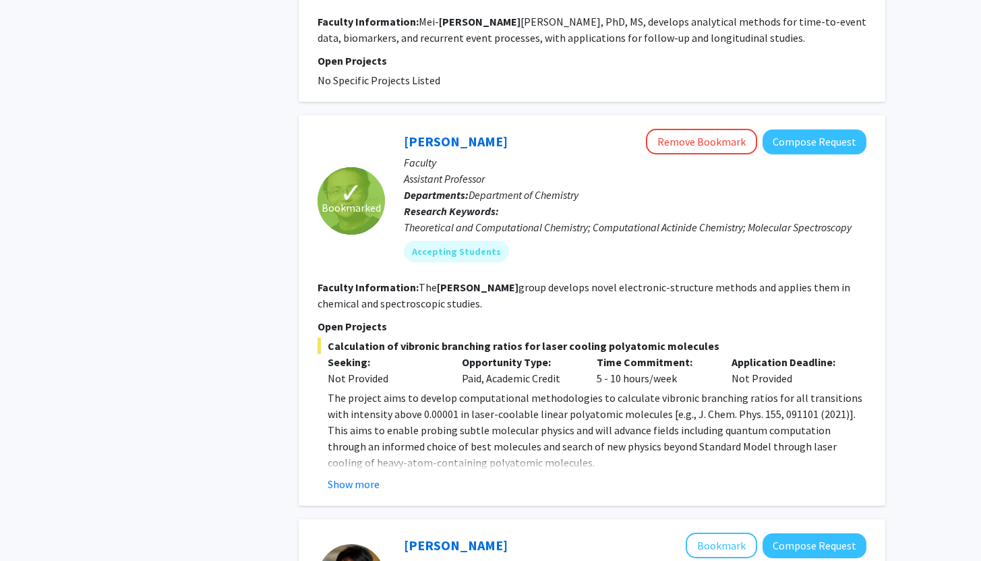
scroll to position [698, 0]
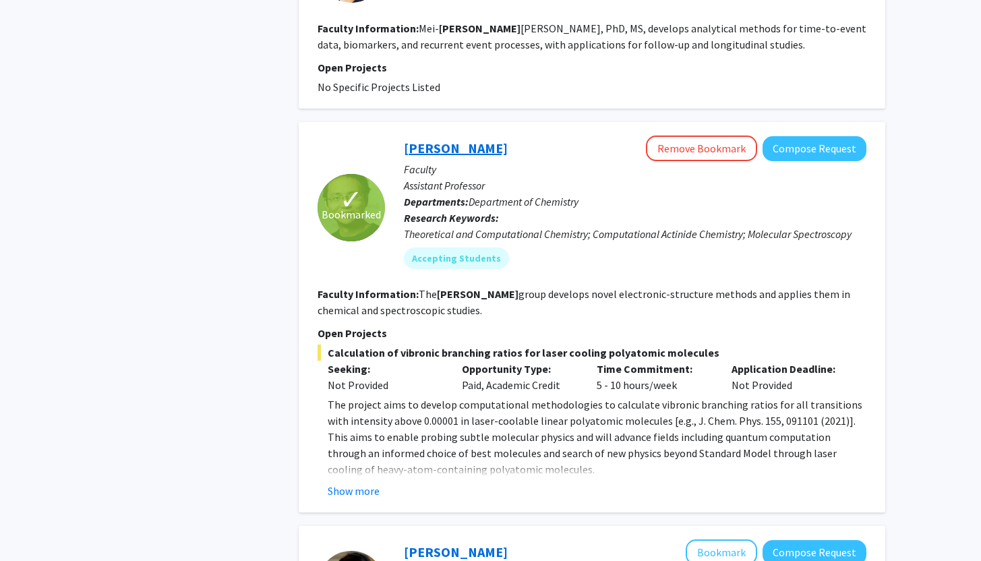
click at [457, 140] on link "[PERSON_NAME]" at bounding box center [456, 148] width 104 height 17
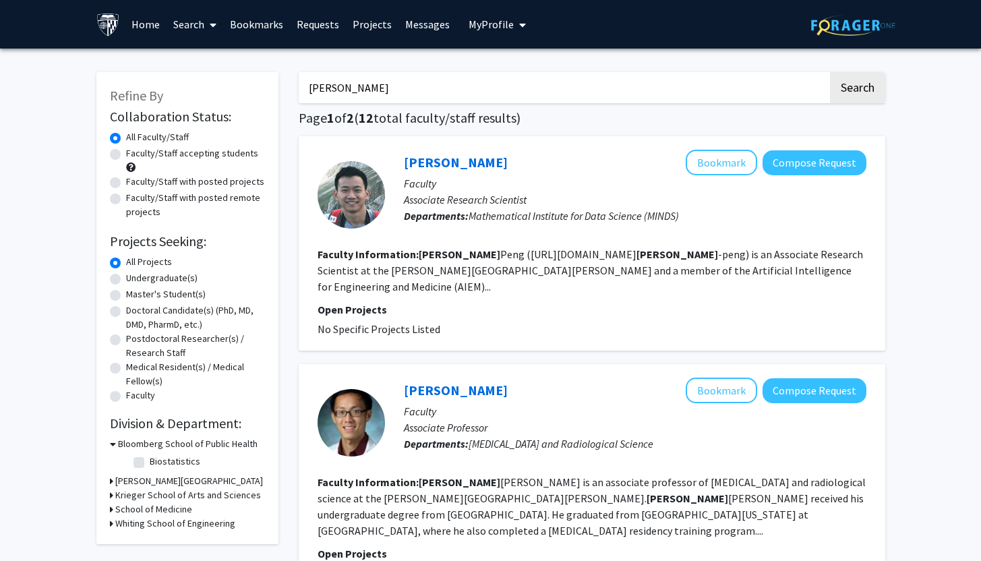
drag, startPoint x: 368, startPoint y: 85, endPoint x: 268, endPoint y: 84, distance: 99.1
type input "[PERSON_NAME]"
click at [830, 72] on button "Search" at bounding box center [857, 87] width 55 height 31
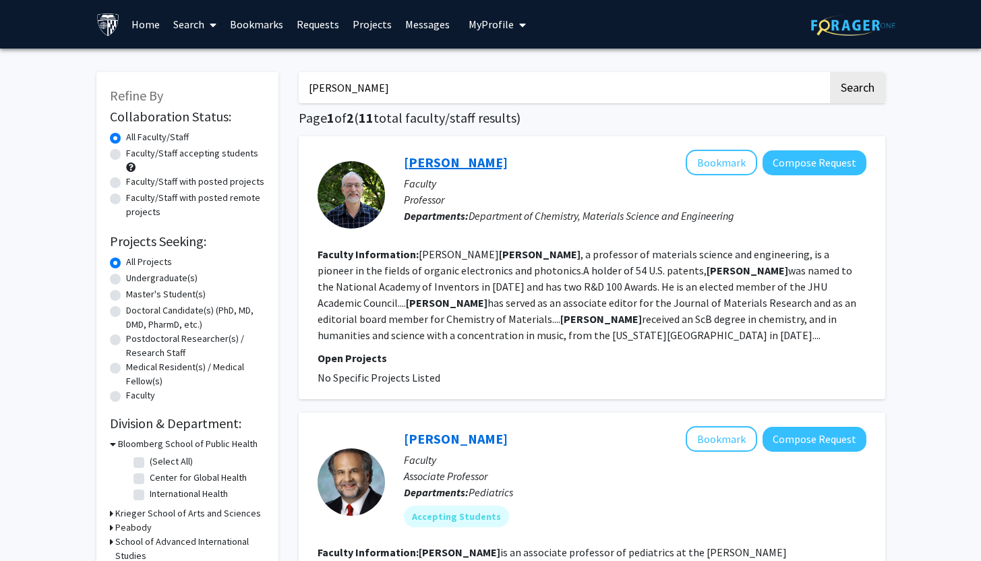
click at [444, 167] on link "[PERSON_NAME]" at bounding box center [456, 162] width 104 height 17
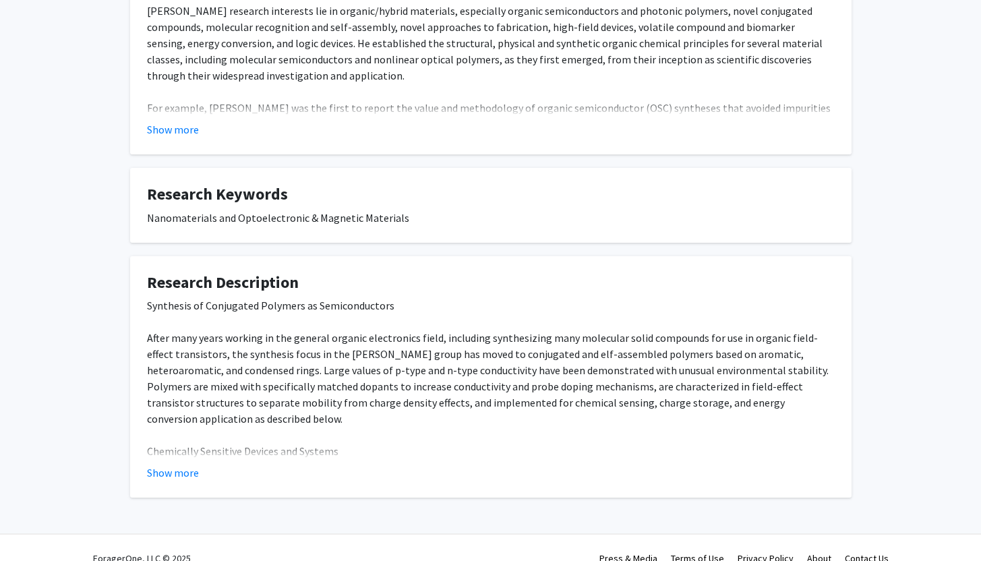
scroll to position [332, 0]
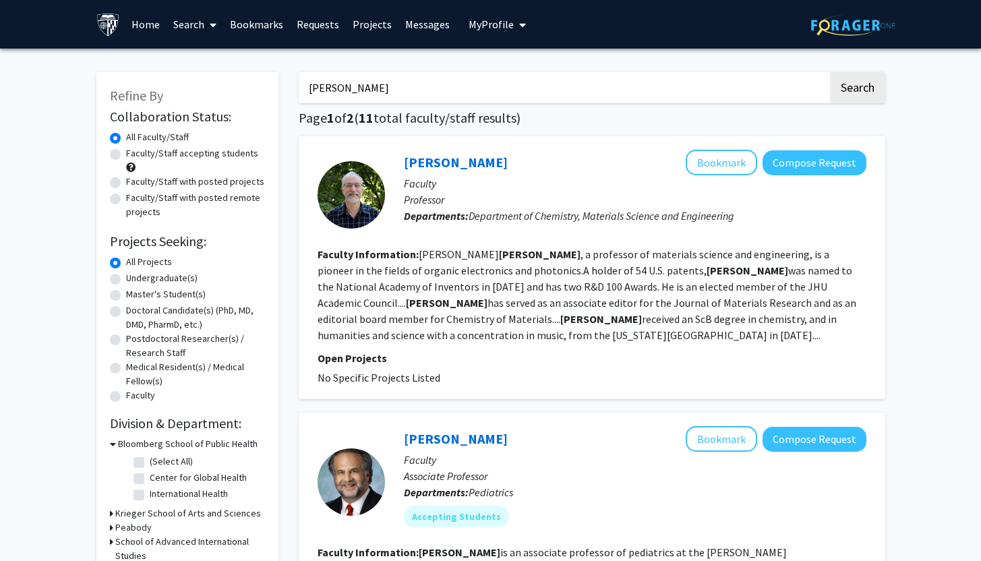
drag, startPoint x: 426, startPoint y: 92, endPoint x: 290, endPoint y: 65, distance: 138.9
type input "[PERSON_NAME]"
click at [830, 72] on button "Search" at bounding box center [857, 87] width 55 height 31
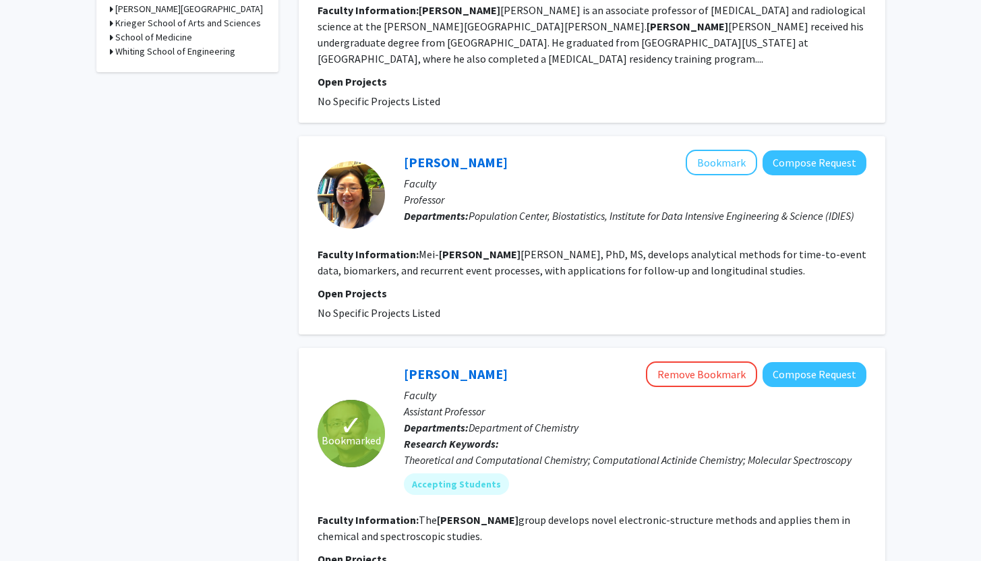
scroll to position [490, 0]
